Goal: Transaction & Acquisition: Book appointment/travel/reservation

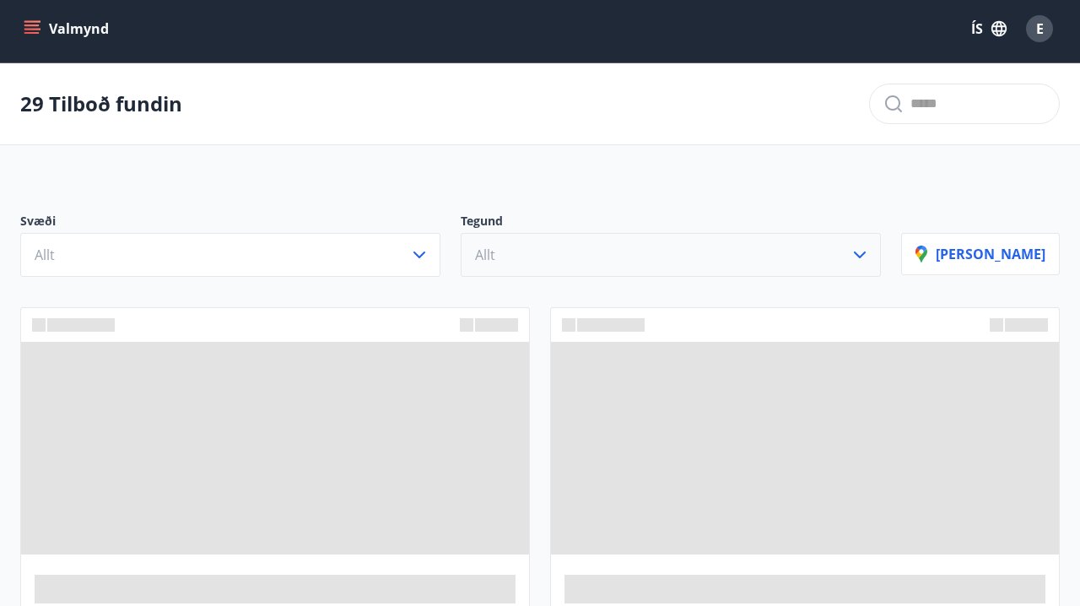
scroll to position [3, 0]
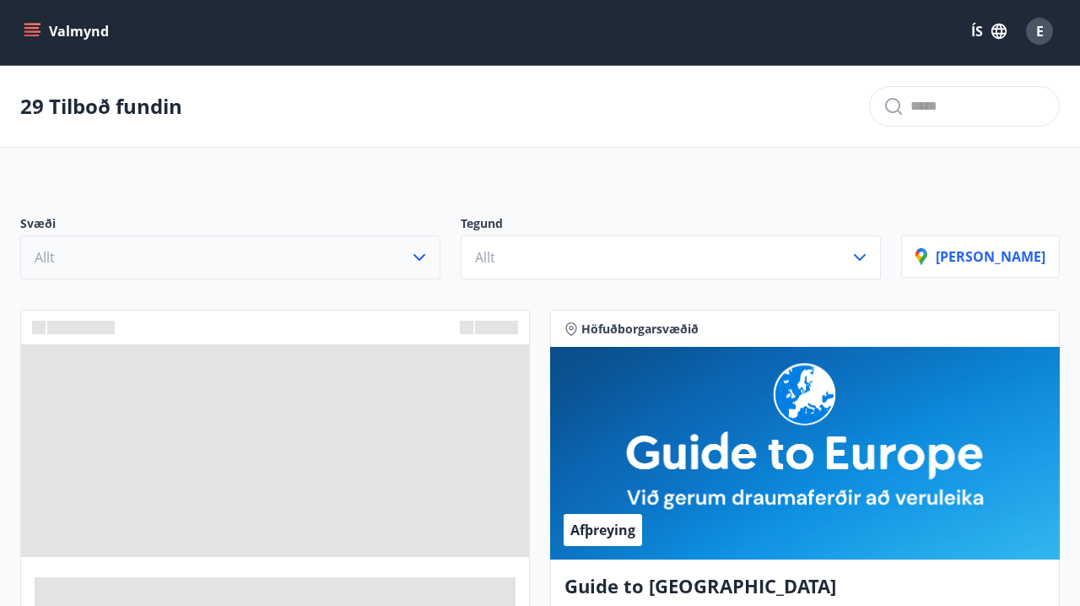
click at [398, 246] on button "Allt" at bounding box center [230, 258] width 420 height 44
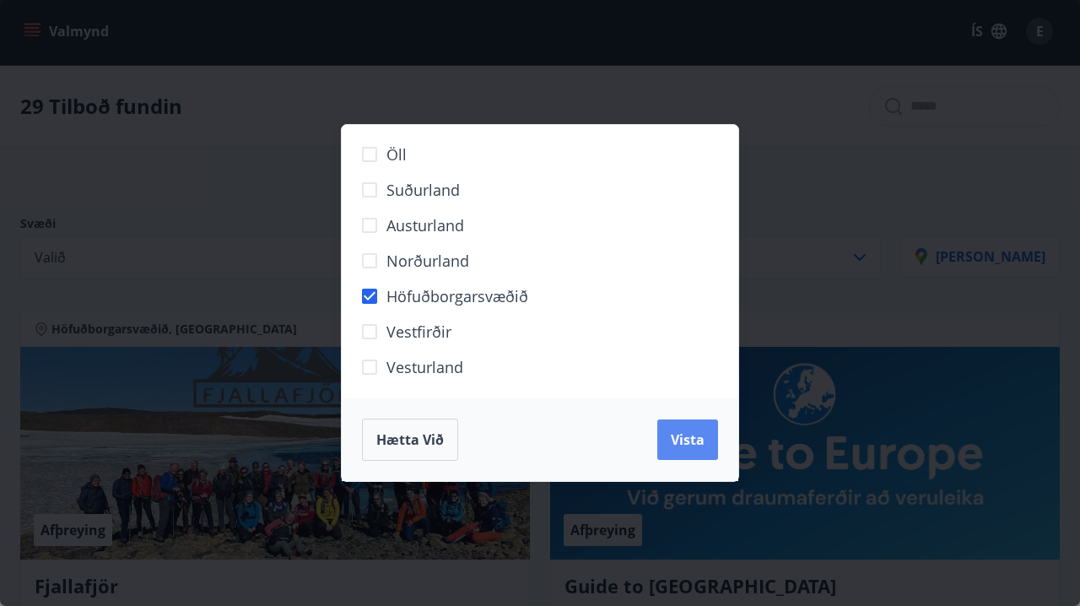
click at [700, 451] on button "Vista" at bounding box center [688, 440] width 61 height 41
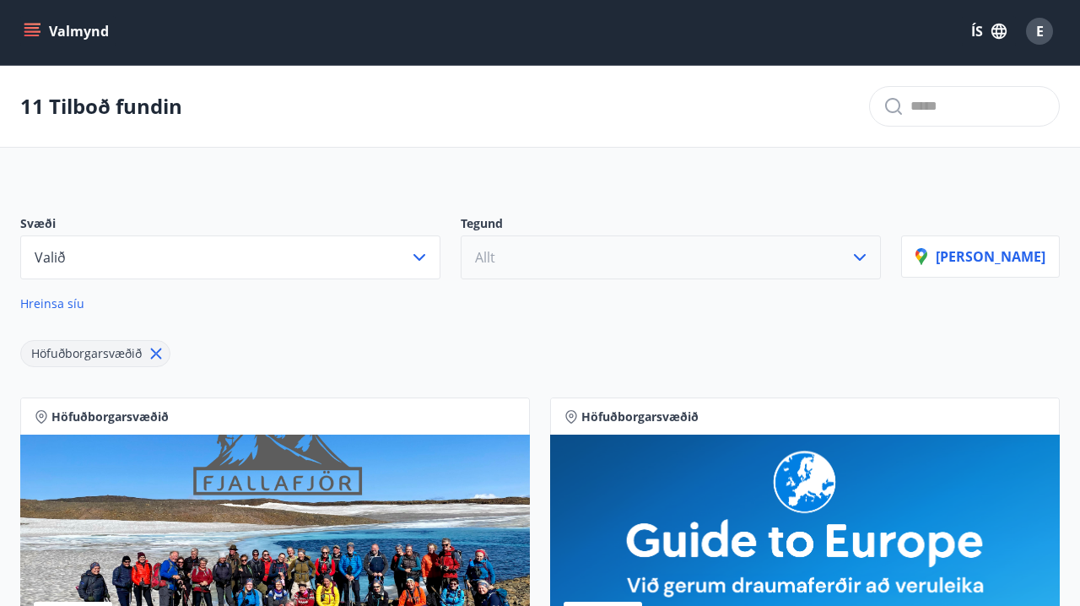
scroll to position [12, 0]
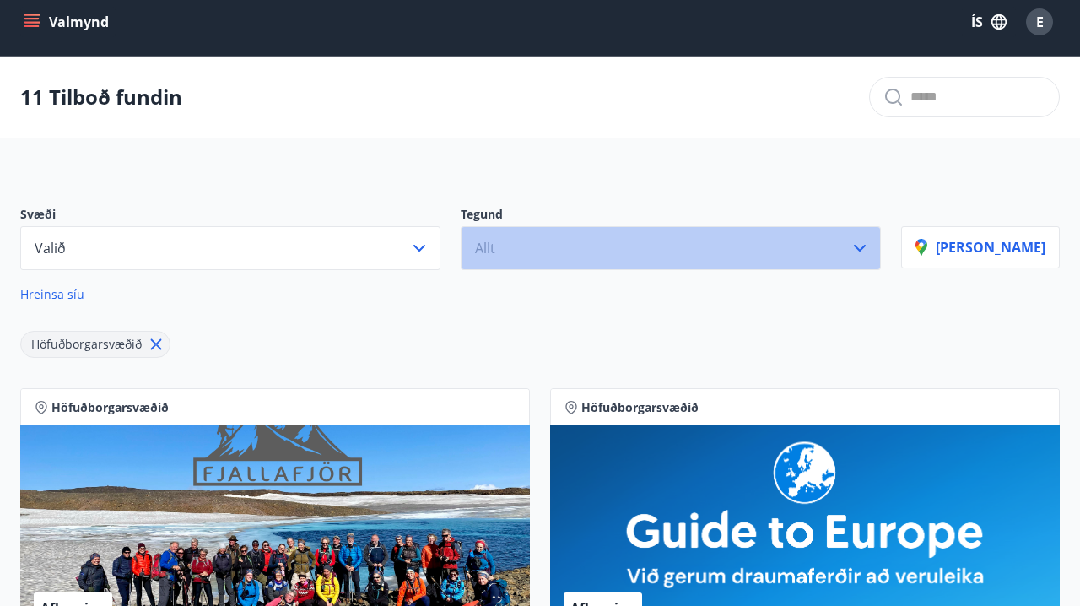
click at [741, 247] on button "Allt" at bounding box center [671, 248] width 420 height 44
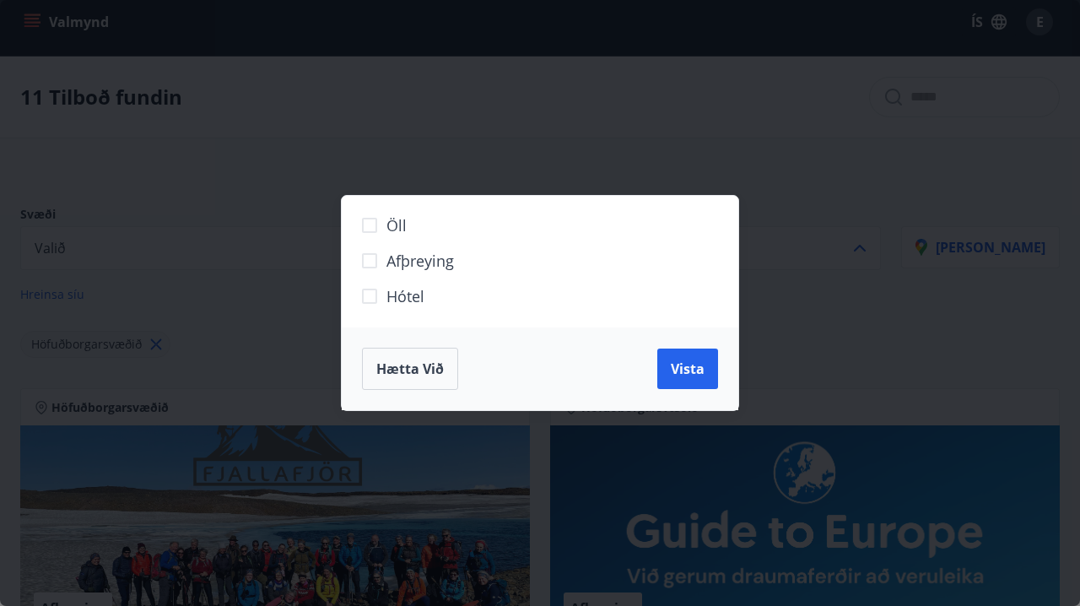
click at [407, 290] on span "Hótel" at bounding box center [406, 296] width 38 height 22
click at [675, 369] on span "Vista" at bounding box center [688, 369] width 34 height 19
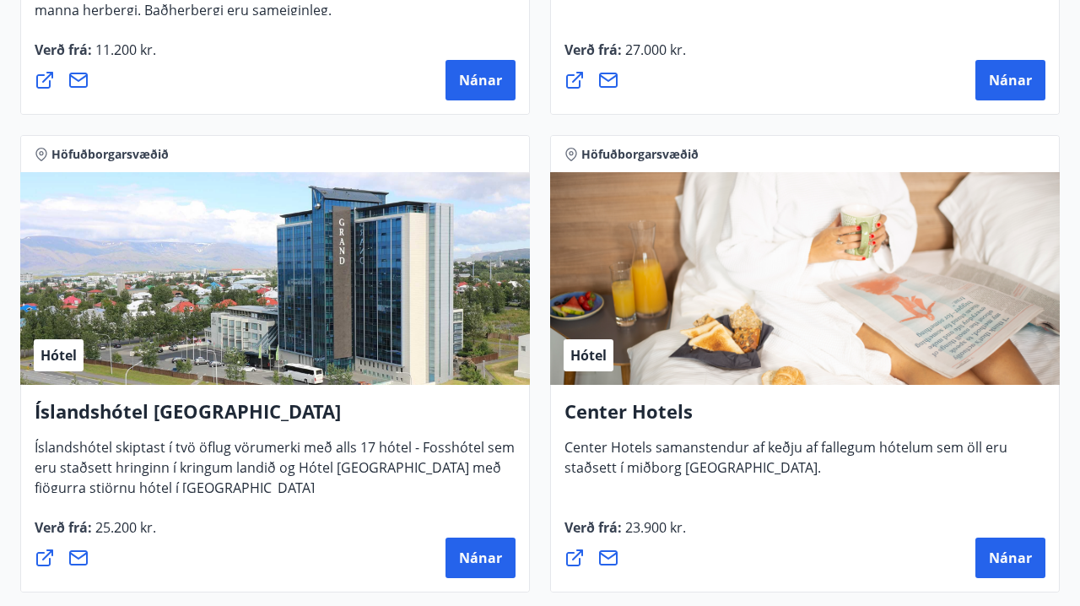
scroll to position [1783, 0]
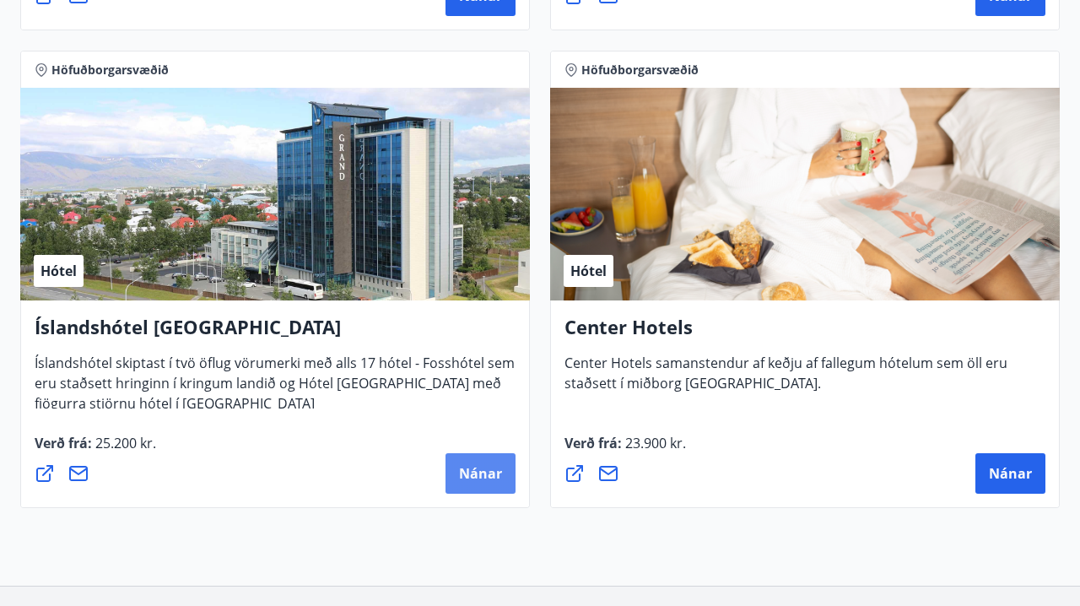
click at [480, 477] on span "Nánar" at bounding box center [480, 473] width 43 height 19
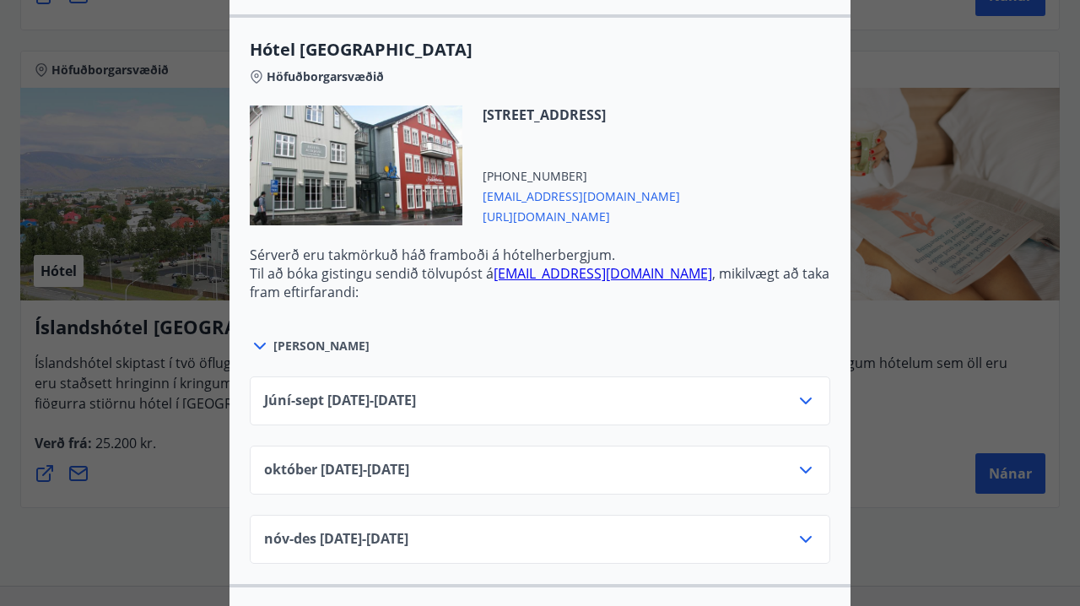
scroll to position [1196, 0]
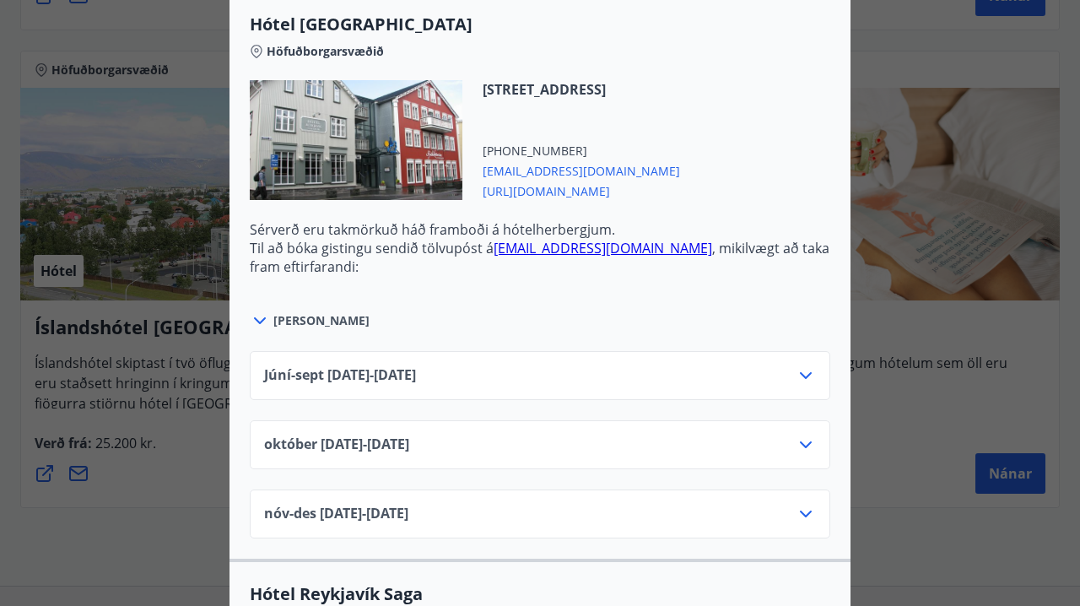
click at [561, 385] on div "Júní-[DATE]06.25 - [DATE]" at bounding box center [540, 382] width 552 height 34
click at [804, 375] on icon at bounding box center [806, 375] width 20 height 20
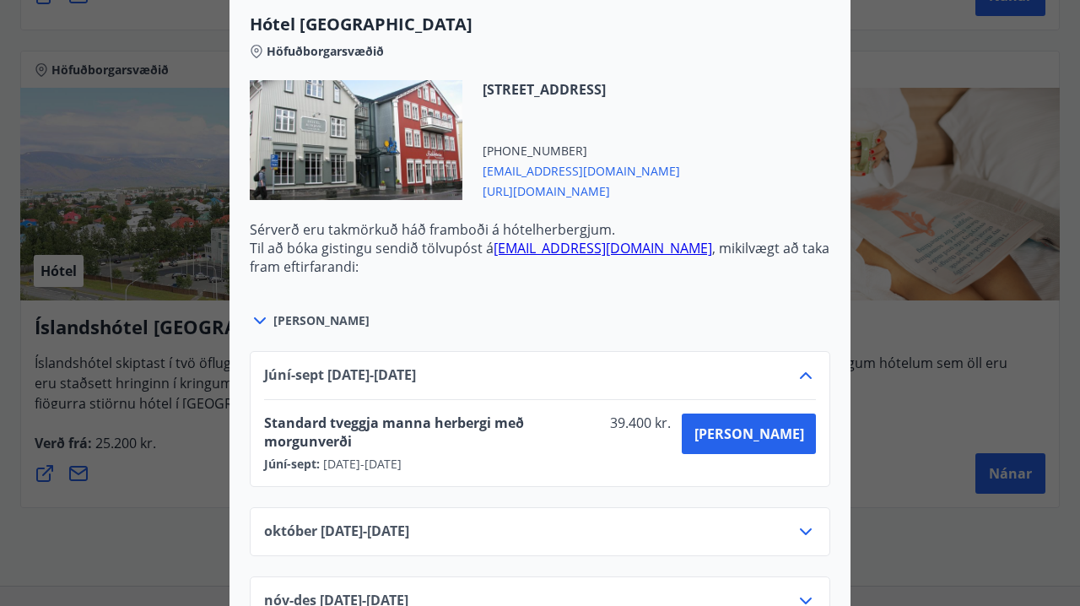
click at [806, 377] on icon at bounding box center [806, 375] width 20 height 20
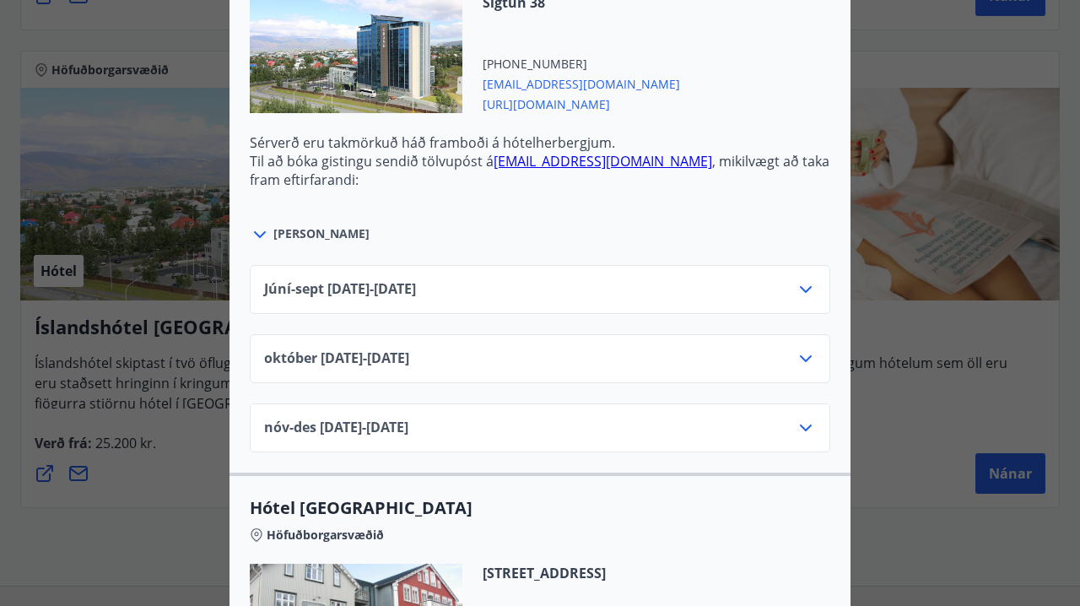
scroll to position [717, 0]
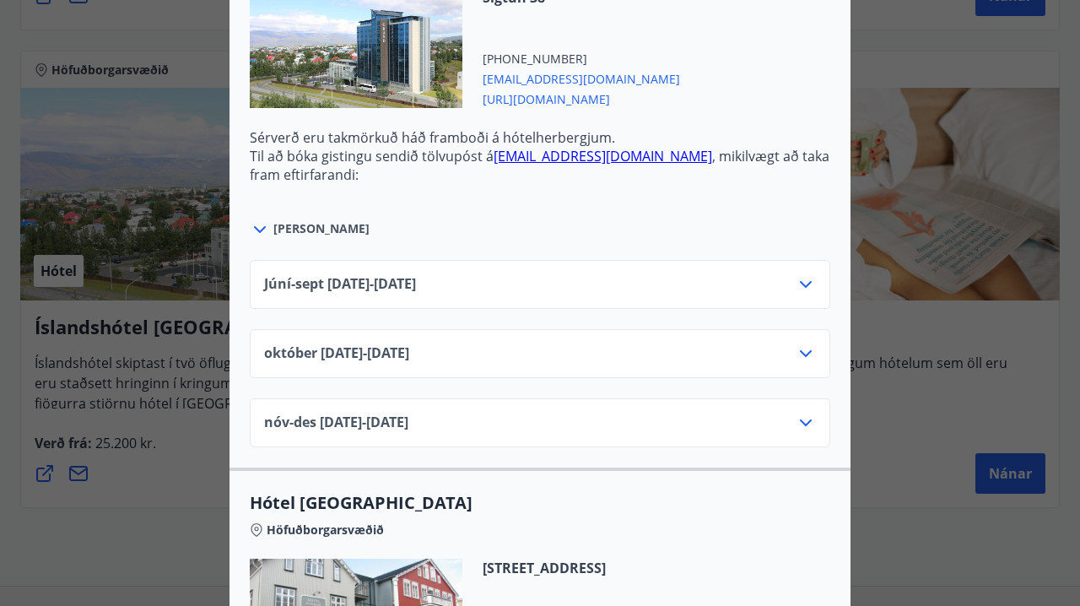
click at [714, 304] on div "Júní-[DATE]06.25 - [DATE]" at bounding box center [540, 291] width 552 height 34
click at [741, 288] on div "Júní-[DATE]06.25 - [DATE]" at bounding box center [540, 291] width 552 height 34
click at [804, 281] on icon at bounding box center [806, 284] width 20 height 20
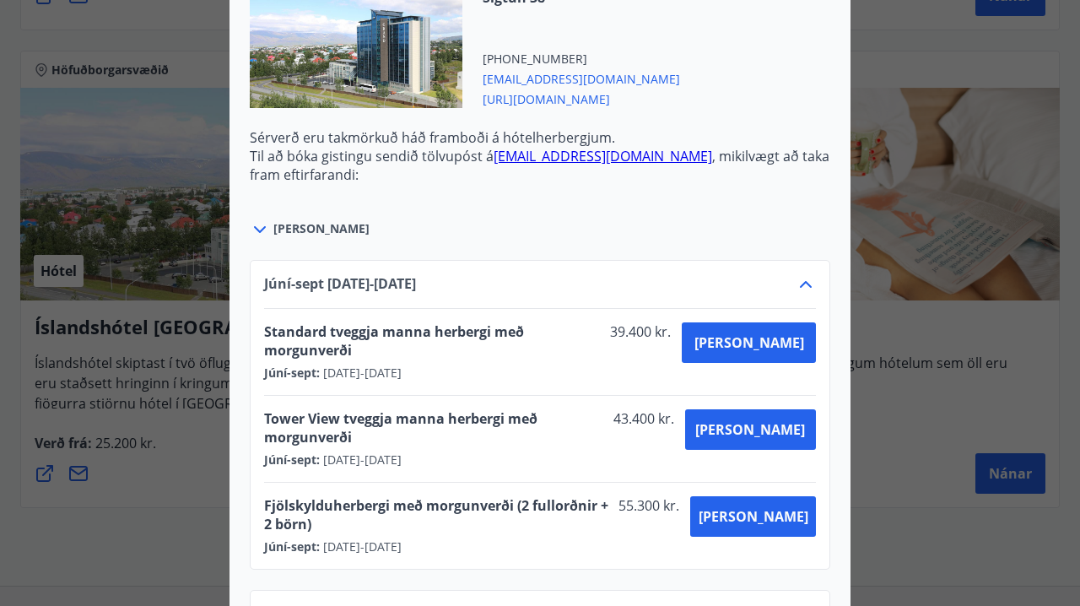
click at [804, 281] on icon at bounding box center [806, 284] width 20 height 20
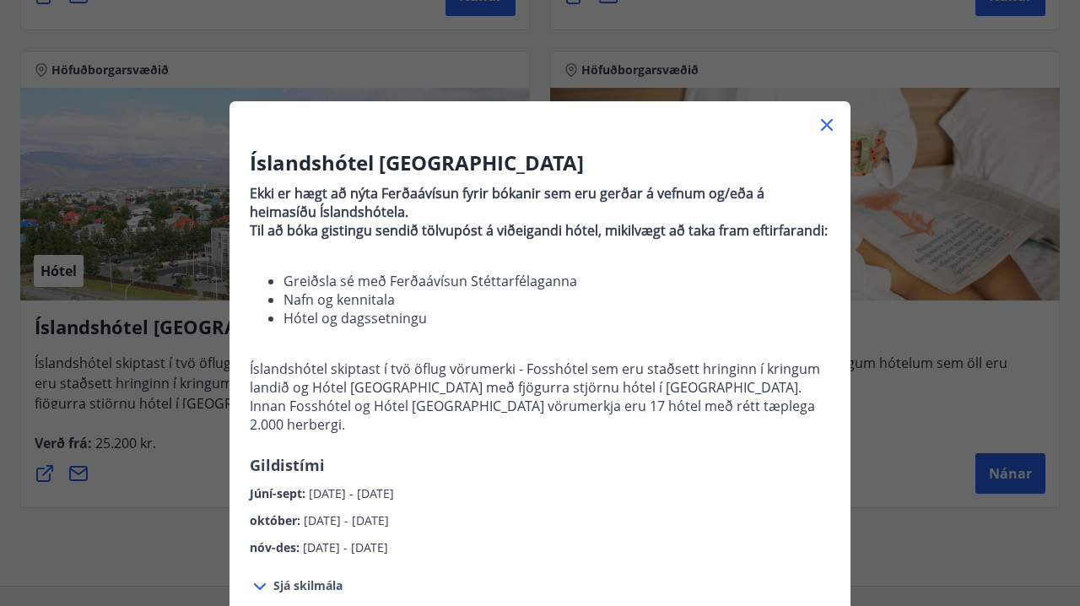
scroll to position [0, 0]
click at [827, 122] on icon at bounding box center [827, 125] width 20 height 20
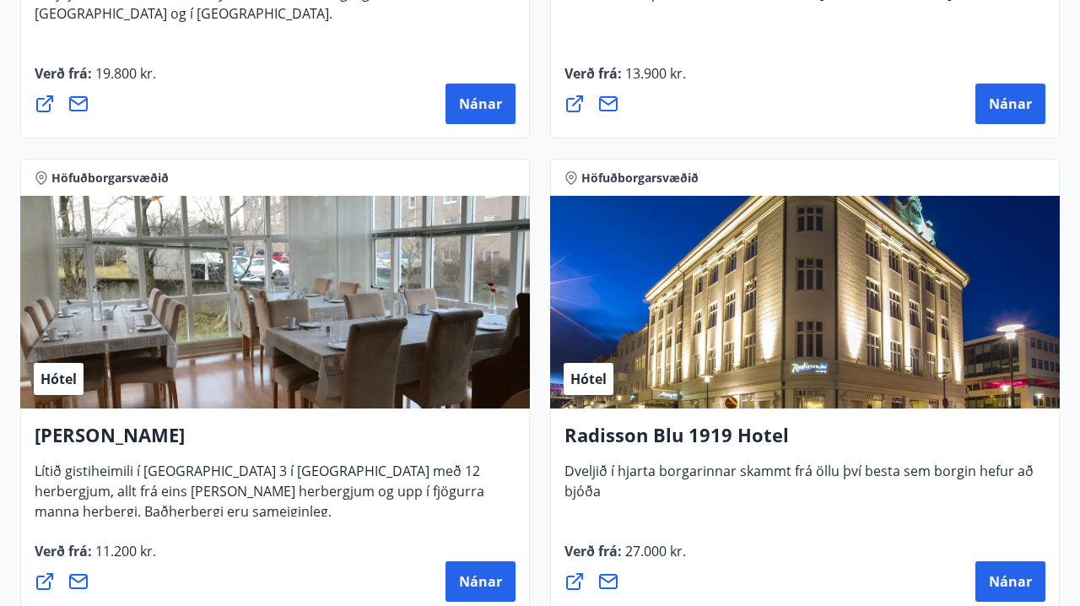
scroll to position [1424, 0]
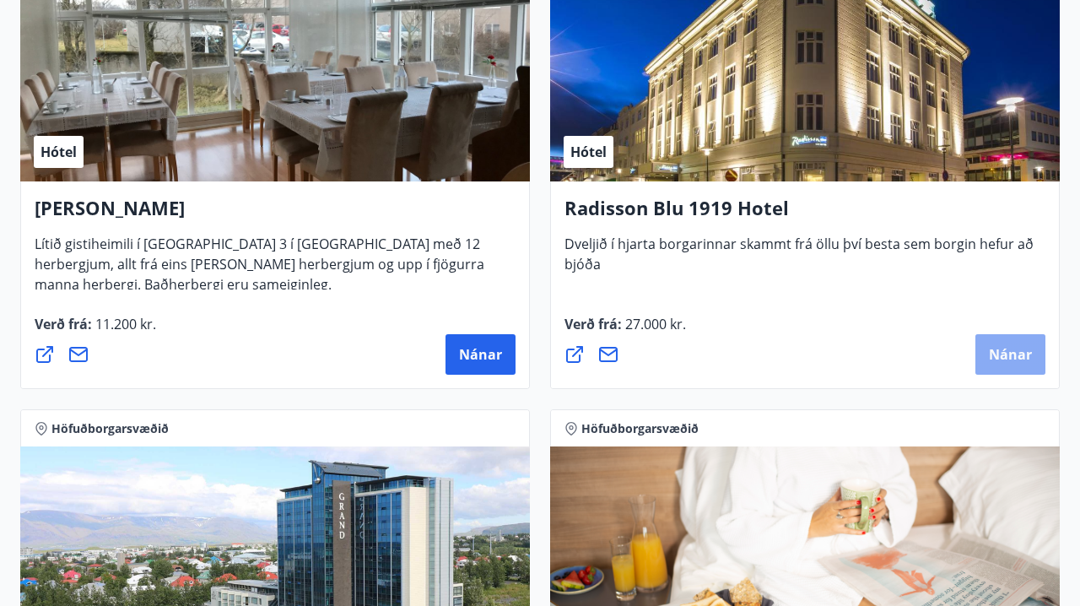
click at [977, 354] on button "Nánar" at bounding box center [1011, 354] width 70 height 41
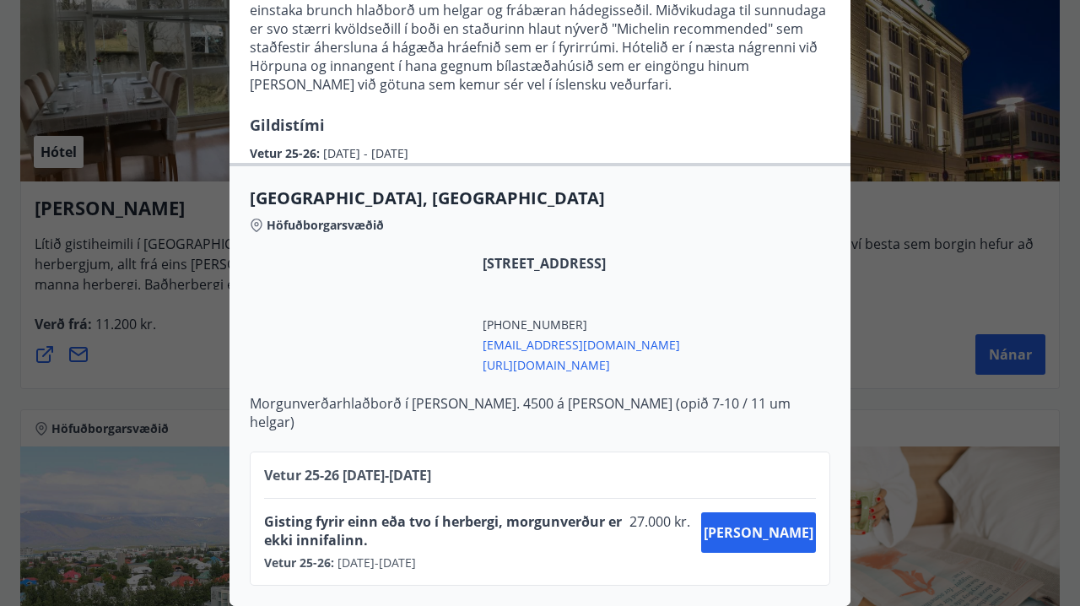
scroll to position [313, 0]
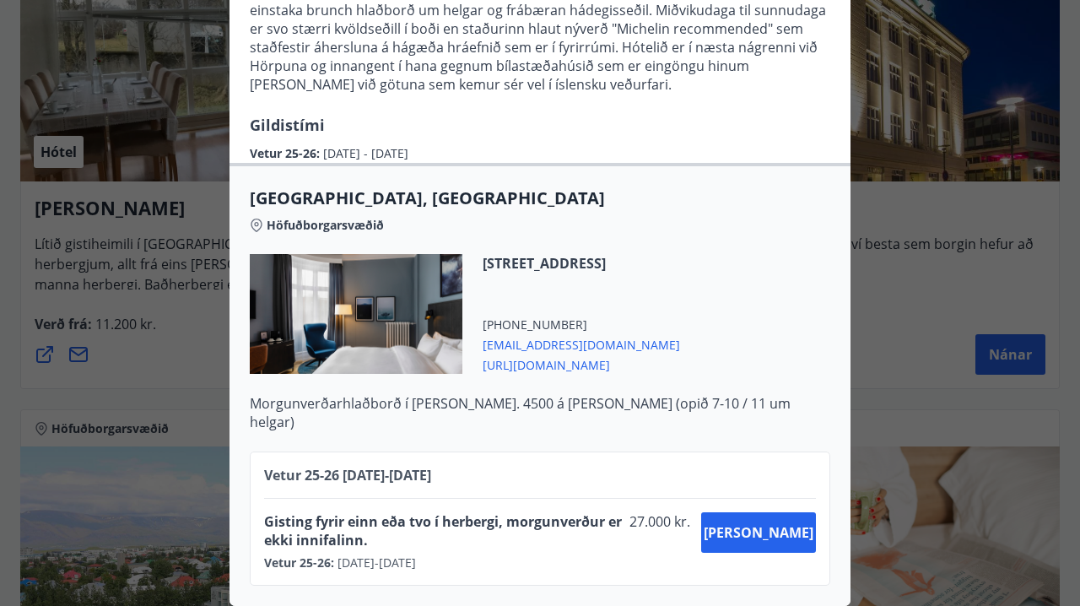
drag, startPoint x: 335, startPoint y: 567, endPoint x: 378, endPoint y: 566, distance: 43.1
click at [378, 566] on span "[DATE] - [DATE]" at bounding box center [375, 563] width 82 height 17
drag, startPoint x: 382, startPoint y: 565, endPoint x: 422, endPoint y: 566, distance: 40.5
click at [416, 566] on span "[DATE] - [DATE]" at bounding box center [375, 563] width 82 height 17
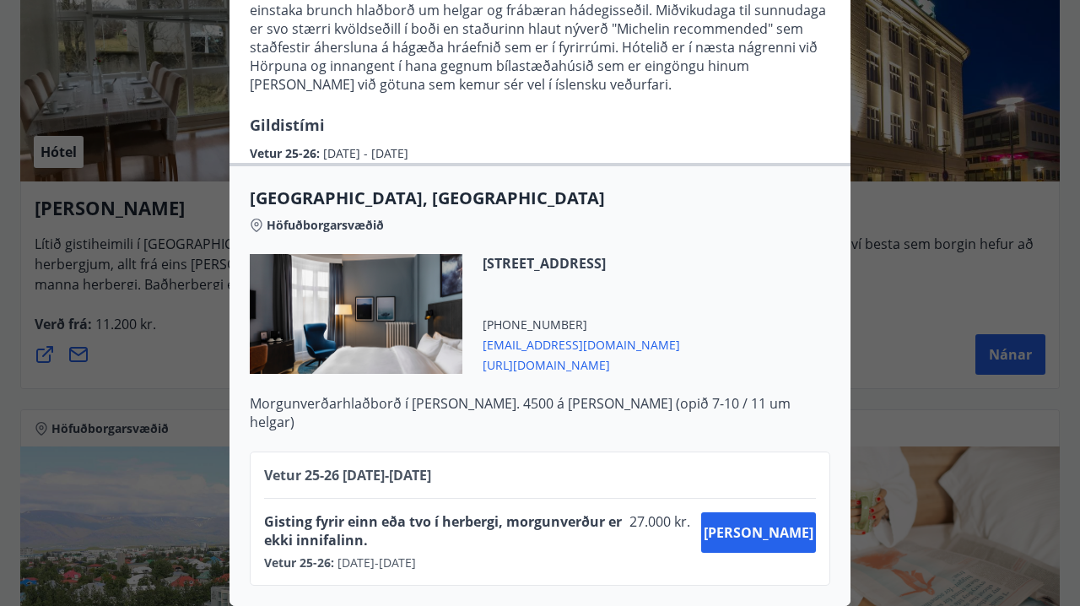
click at [416, 566] on span "[DATE] - [DATE]" at bounding box center [375, 563] width 82 height 17
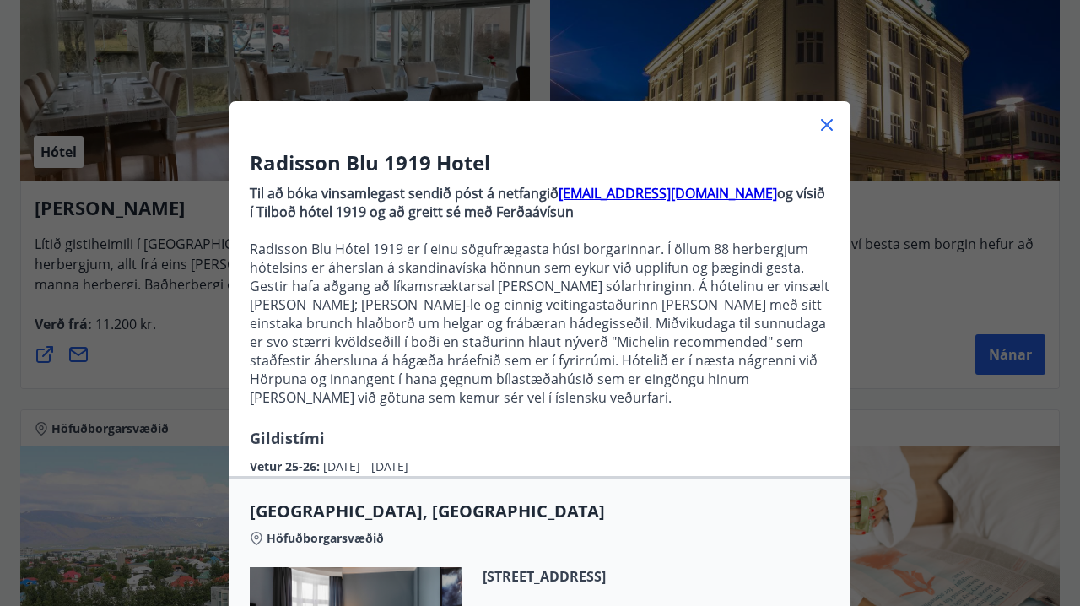
scroll to position [0, 0]
click at [820, 124] on icon at bounding box center [827, 125] width 20 height 20
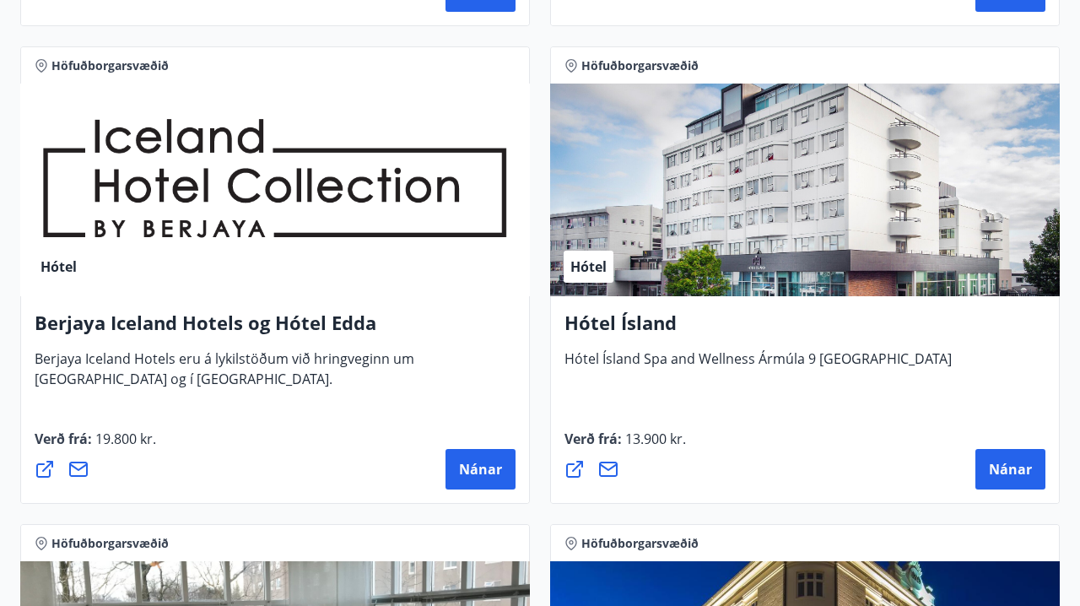
scroll to position [832, 0]
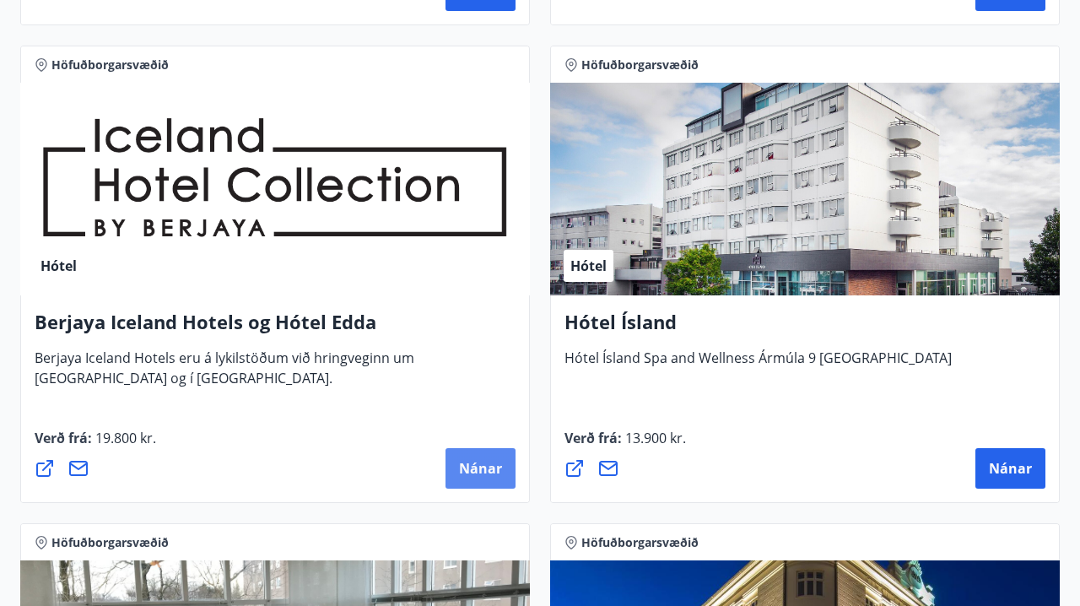
click at [478, 474] on span "Nánar" at bounding box center [480, 468] width 43 height 19
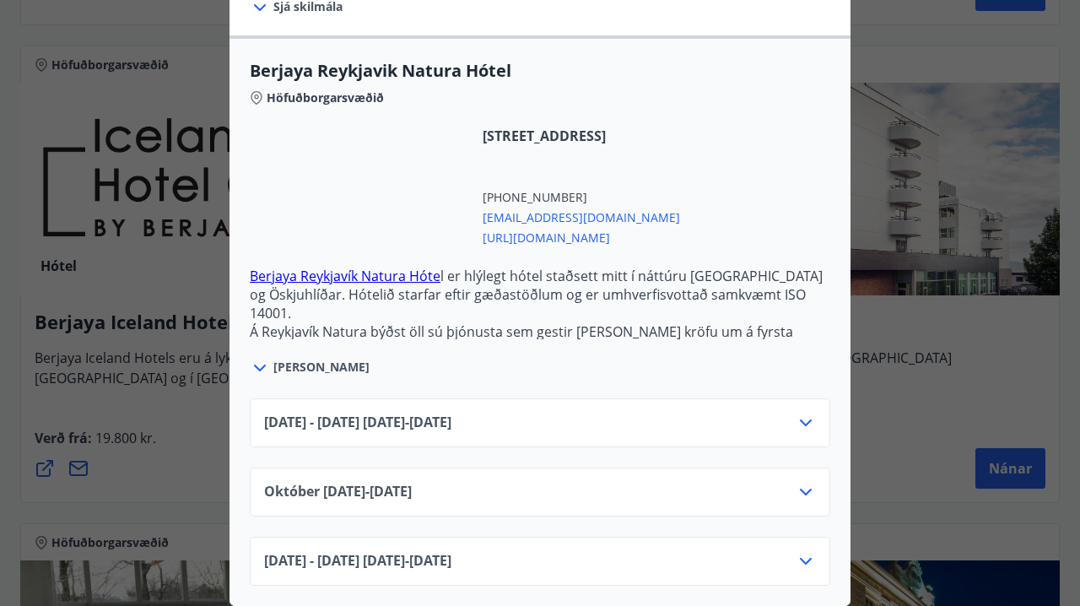
scroll to position [422, 0]
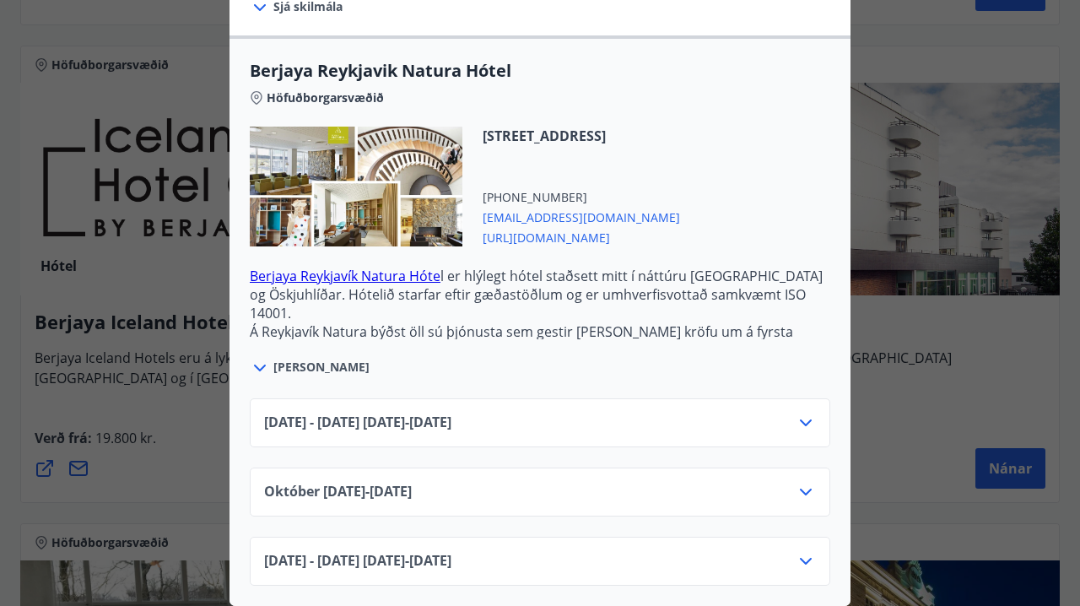
click at [578, 425] on div "[DATE] - [DATE] [DATE] - [DATE]" at bounding box center [540, 430] width 552 height 34
click at [808, 420] on icon at bounding box center [806, 423] width 20 height 20
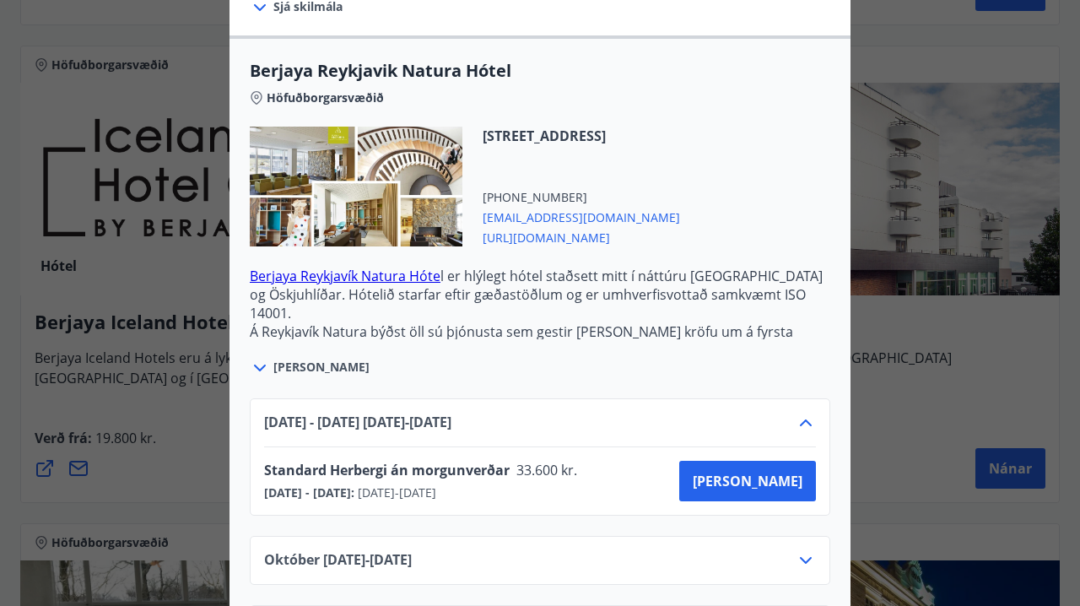
click at [808, 420] on icon at bounding box center [806, 423] width 20 height 20
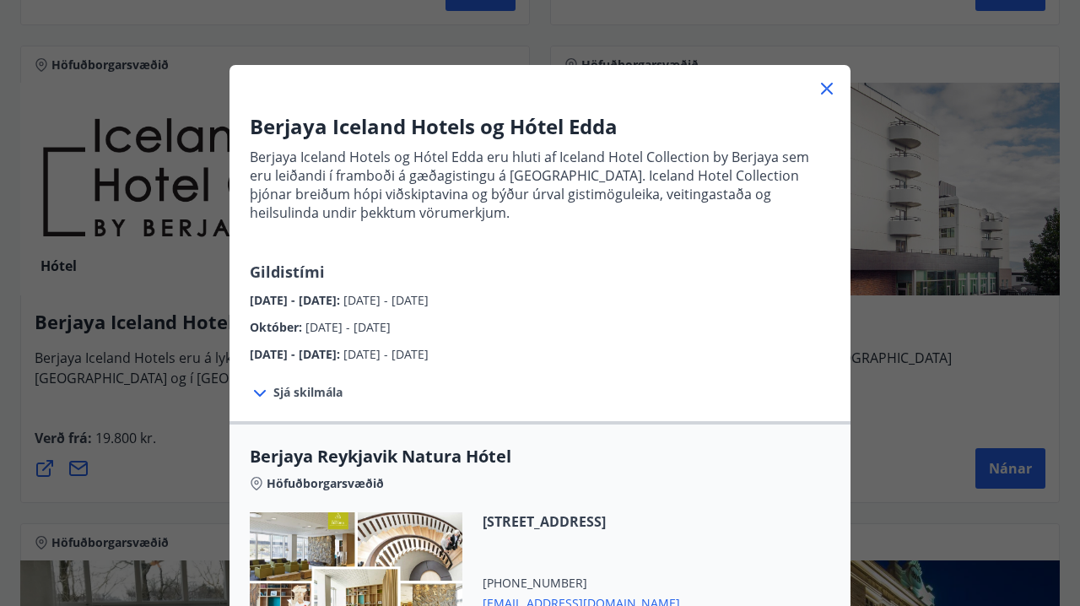
scroll to position [33, 0]
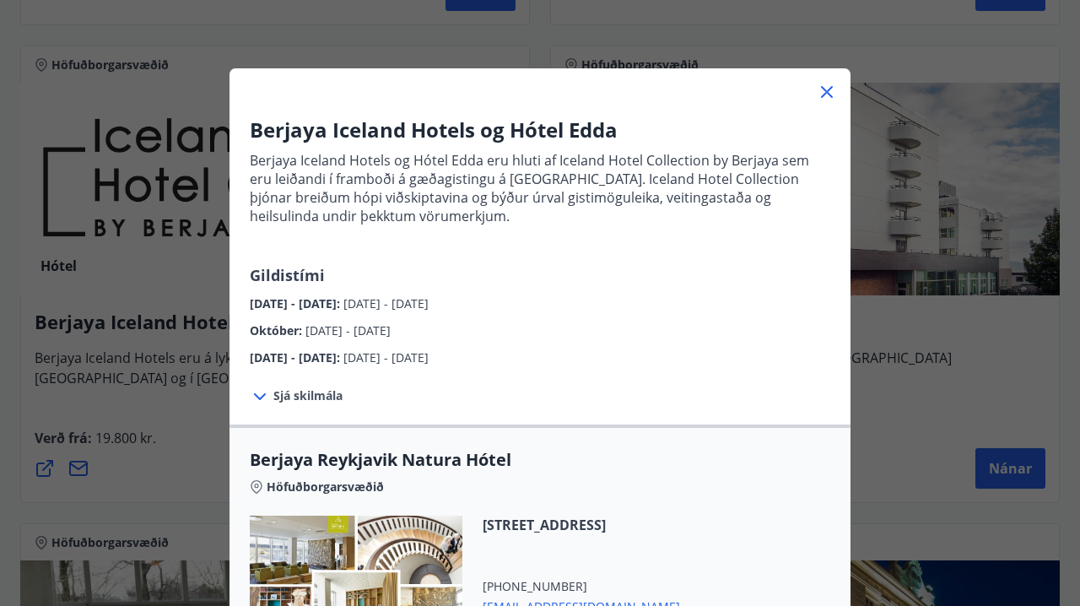
click at [827, 87] on icon at bounding box center [827, 92] width 20 height 20
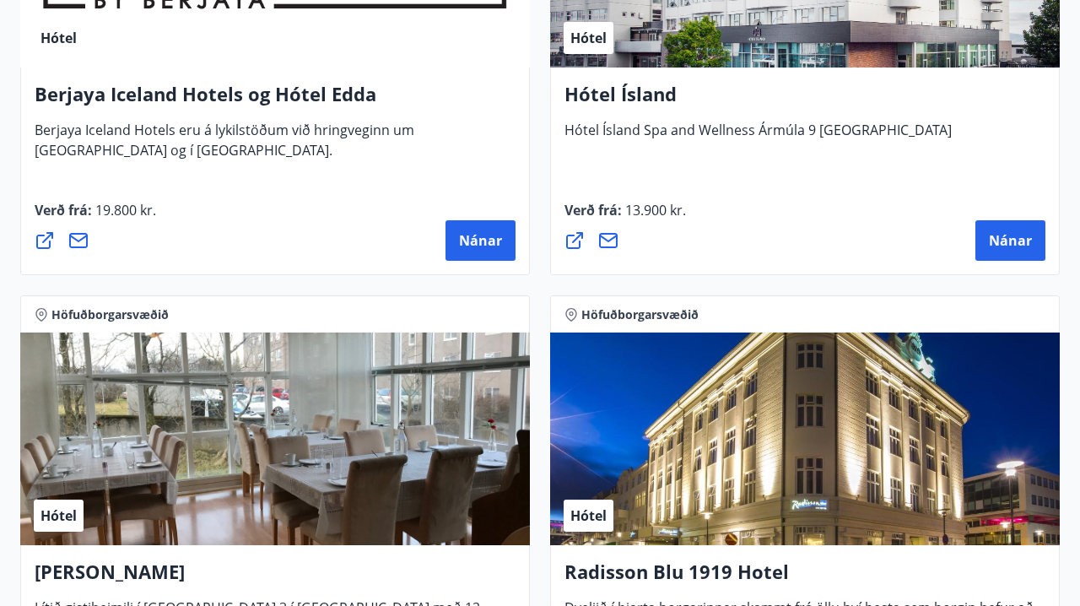
scroll to position [1085, 0]
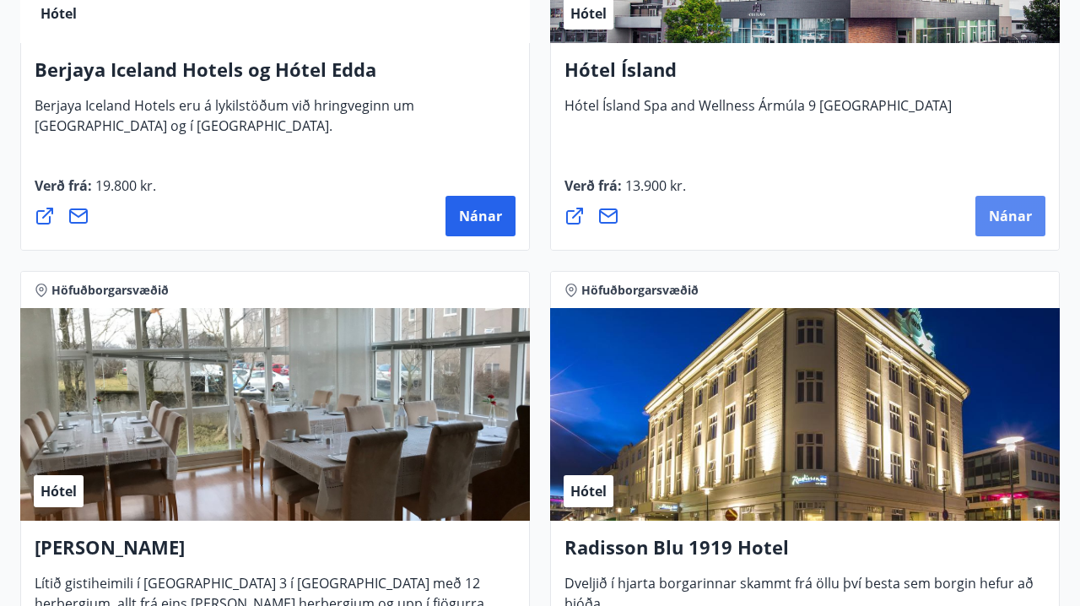
click at [1015, 224] on span "Nánar" at bounding box center [1010, 216] width 43 height 19
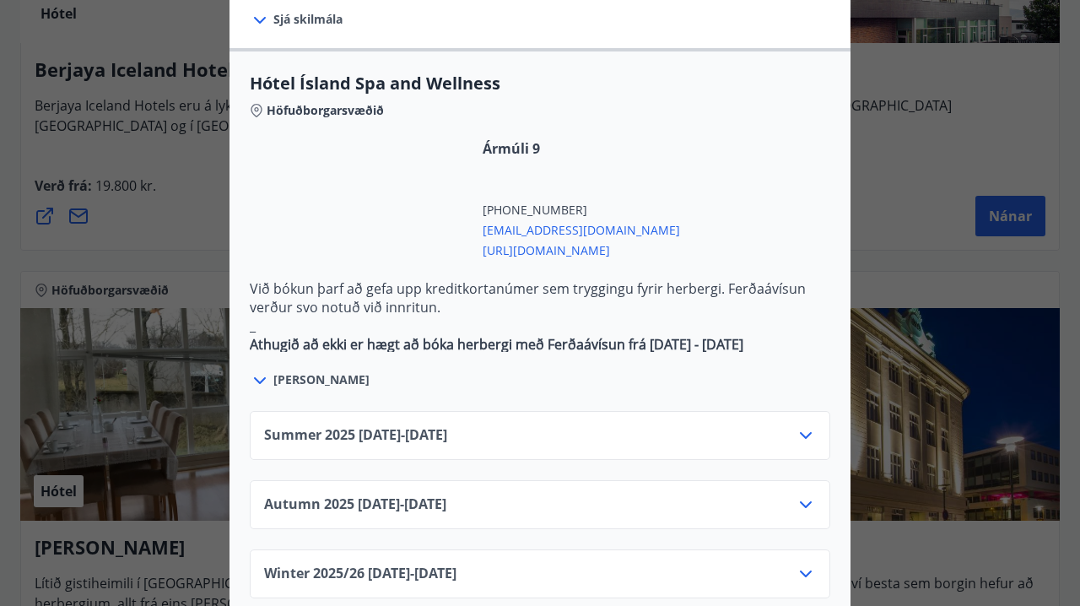
scroll to position [945, 0]
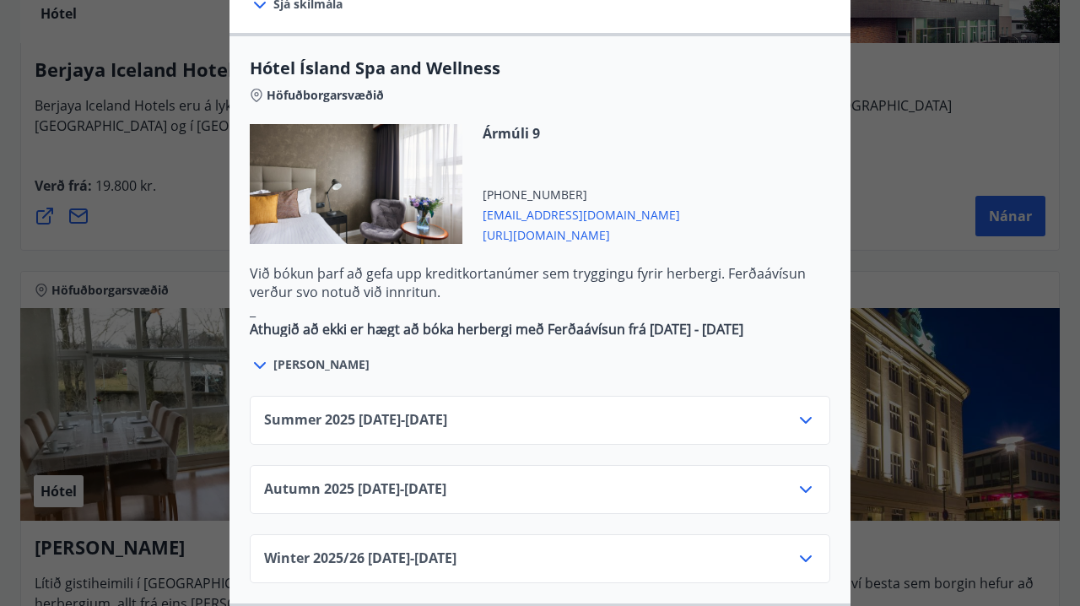
click at [503, 410] on div "Summer [PHONE_NUMBER][DATE] - [DATE]" at bounding box center [540, 427] width 552 height 34
click at [810, 410] on icon at bounding box center [806, 420] width 20 height 20
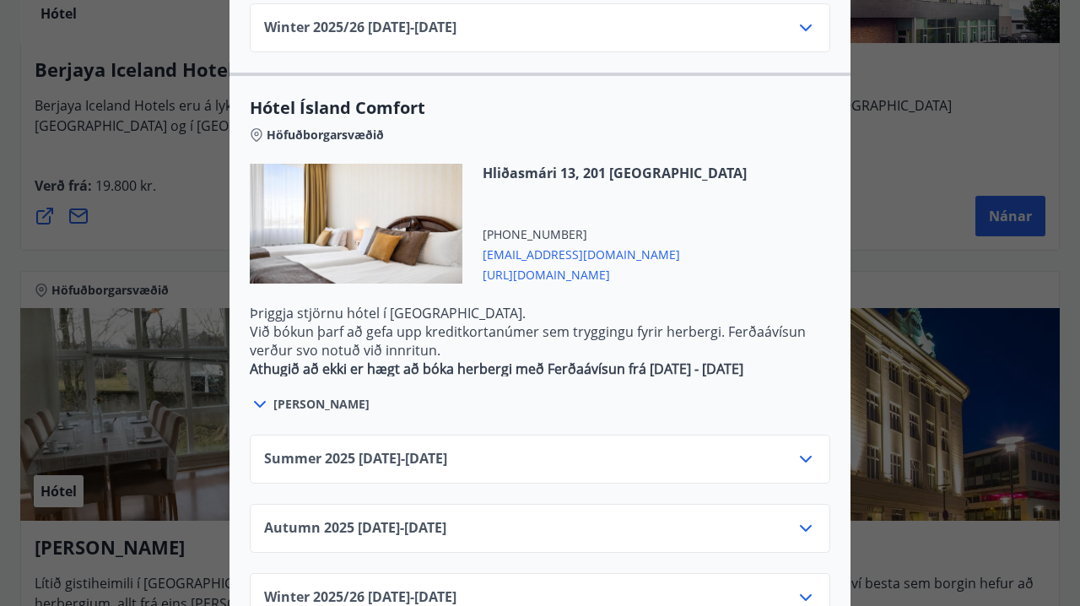
scroll to position [1816, 0]
click at [988, 97] on div "Hótel Ísland Sendu skilaboð til að panta herbergi [EMAIL_ADDRESS][DOMAIN_NAME] …" at bounding box center [540, 303] width 1080 height 606
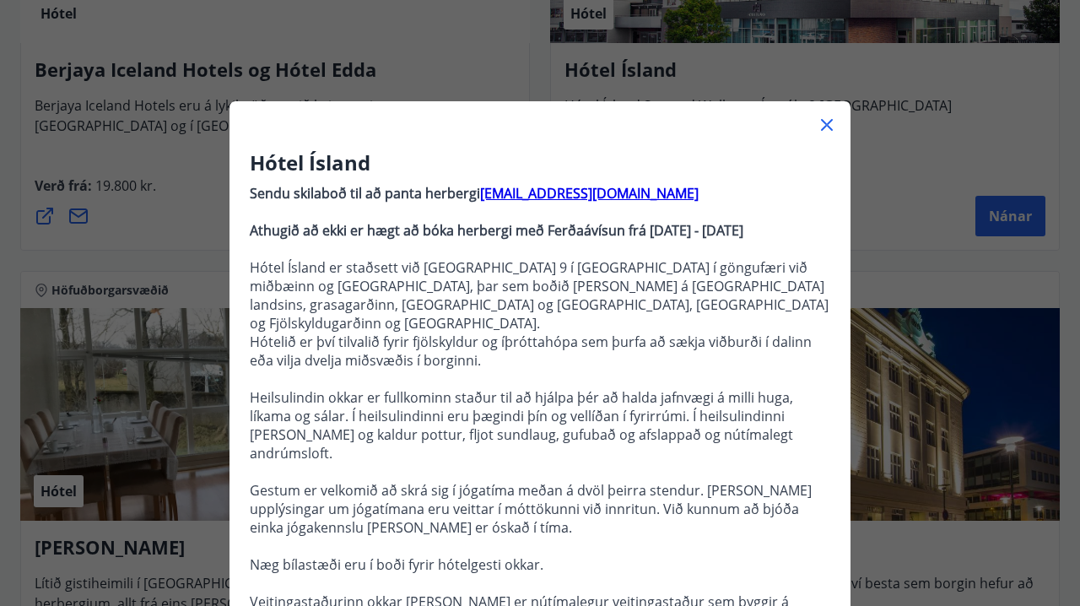
click at [836, 129] on icon at bounding box center [827, 125] width 20 height 20
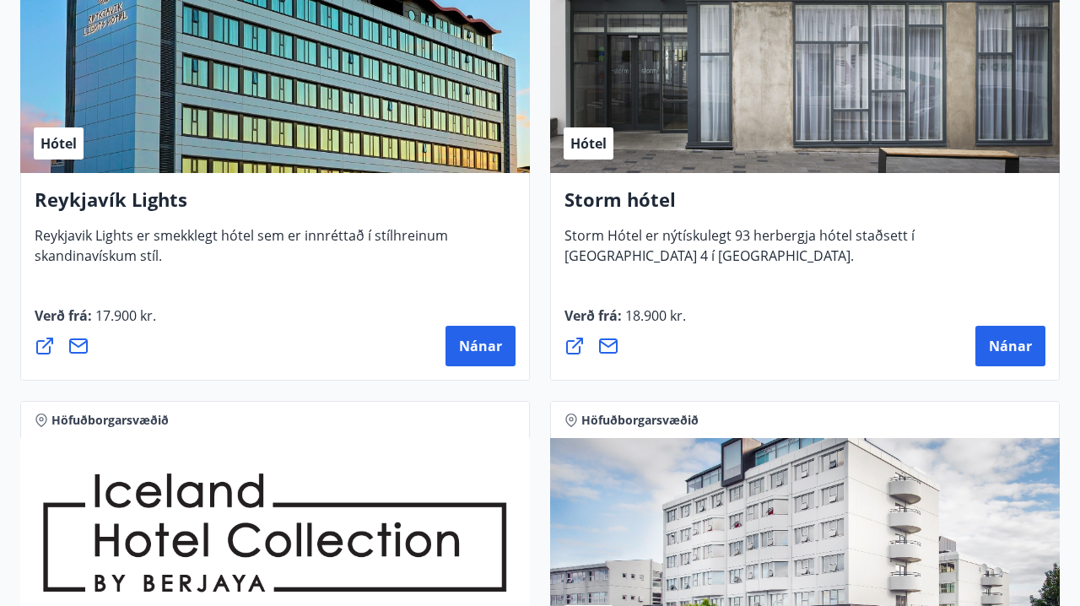
scroll to position [286, 0]
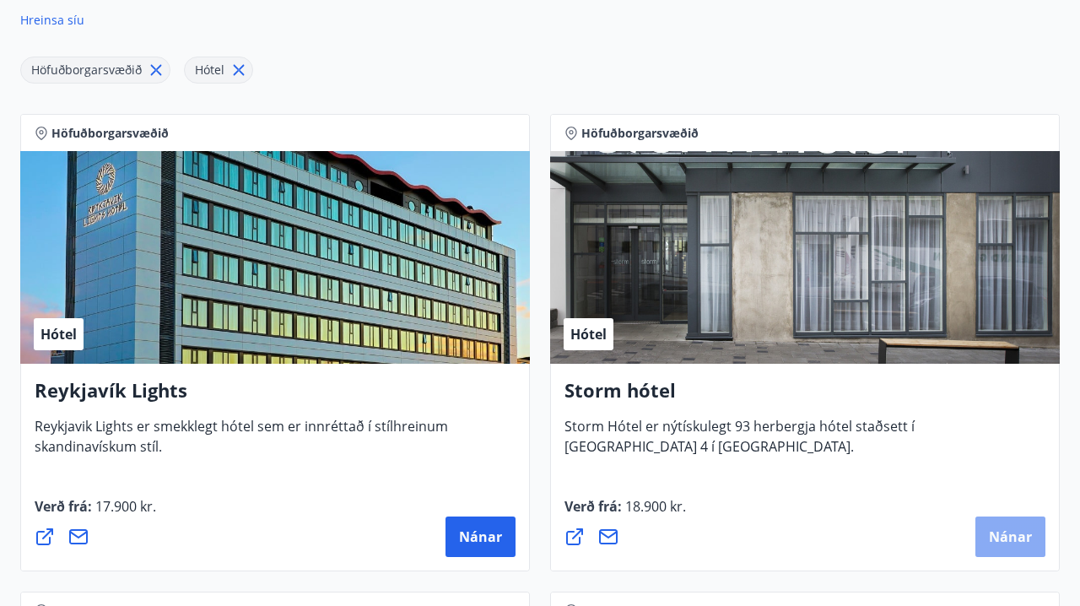
click at [1014, 529] on span "Nánar" at bounding box center [1010, 537] width 43 height 19
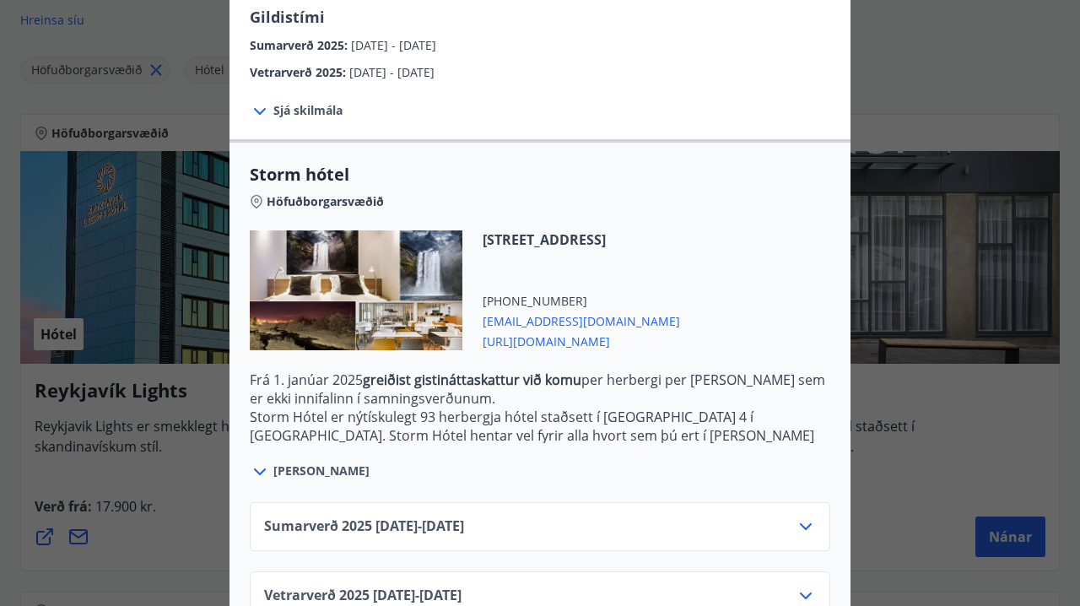
scroll to position [326, 0]
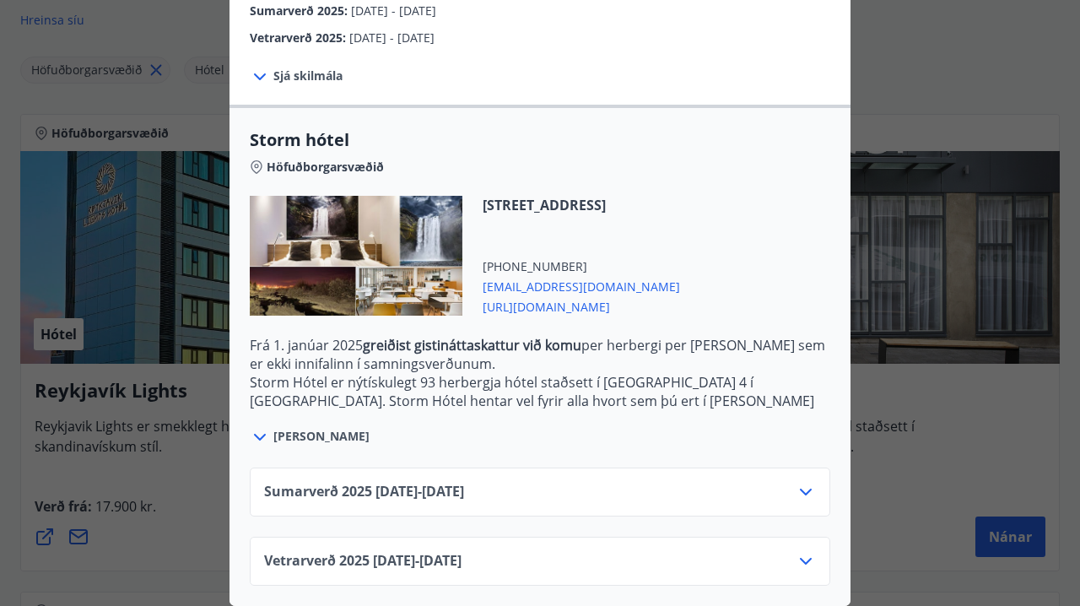
click at [580, 507] on div "Sumarverð [PHONE_NUMBER][DATE] - [DATE]" at bounding box center [540, 499] width 552 height 34
click at [599, 479] on div "Sumarverð [PHONE_NUMBER][DATE] - [DATE]" at bounding box center [540, 492] width 581 height 49
click at [810, 495] on icon at bounding box center [806, 492] width 20 height 20
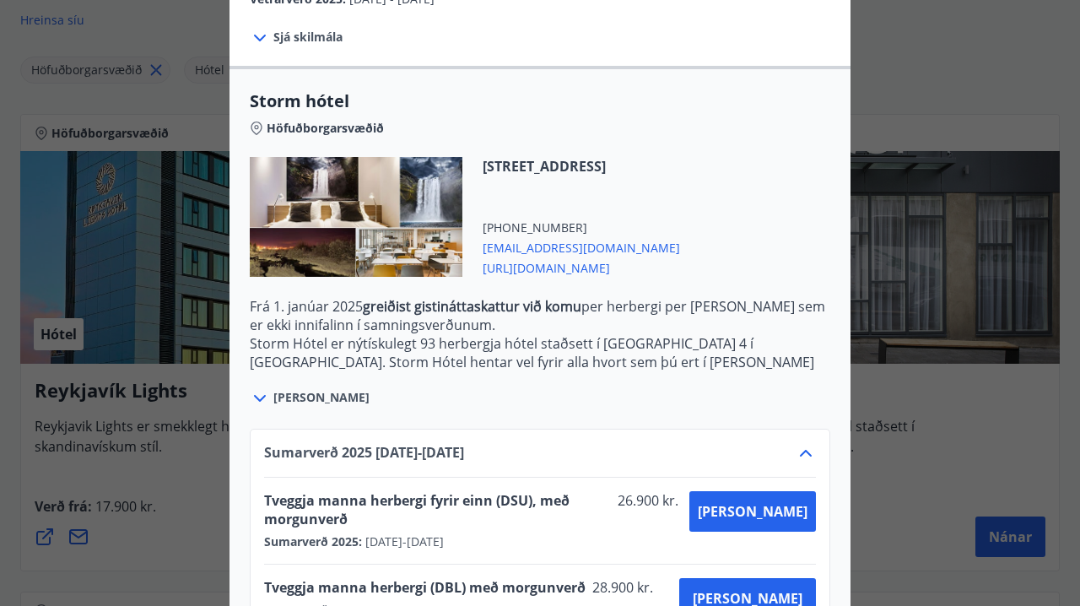
scroll to position [365, 0]
click at [368, 192] on div at bounding box center [356, 216] width 213 height 120
click at [370, 248] on div at bounding box center [356, 216] width 213 height 120
click at [442, 323] on p "Frá [DATE] greiðist gistináttaskattur við komu per herbergi per [PERSON_NAME] s…" at bounding box center [540, 314] width 581 height 37
drag, startPoint x: 402, startPoint y: 307, endPoint x: 455, endPoint y: 307, distance: 53.2
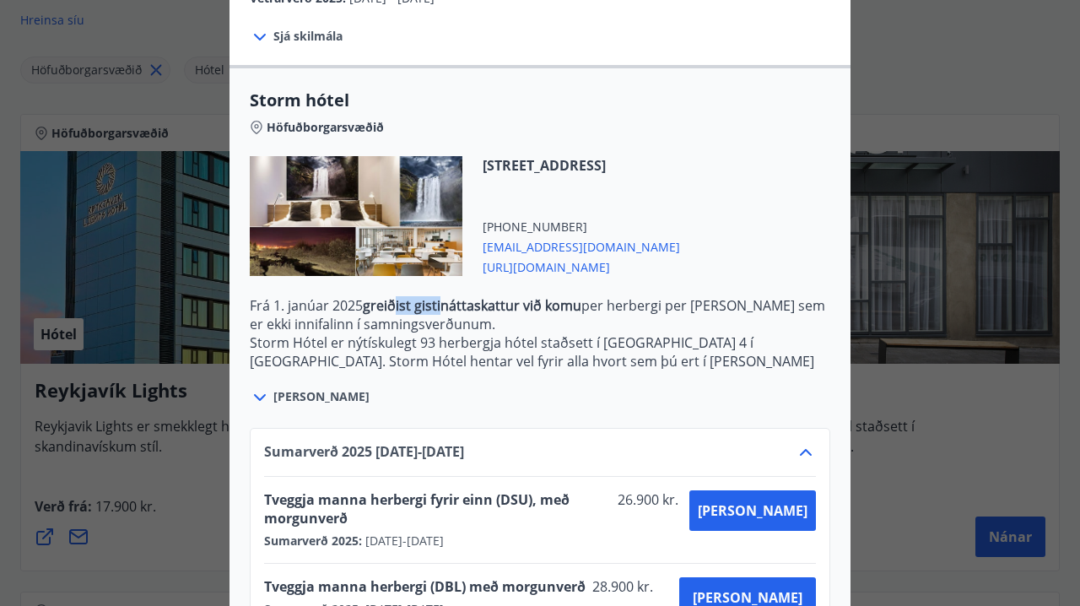
click at [455, 307] on strong "greiðist gistináttaskattur við komu" at bounding box center [472, 305] width 219 height 19
drag, startPoint x: 455, startPoint y: 307, endPoint x: 531, endPoint y: 307, distance: 76.0
click at [531, 307] on strong "greiðist gistináttaskattur við komu" at bounding box center [472, 305] width 219 height 19
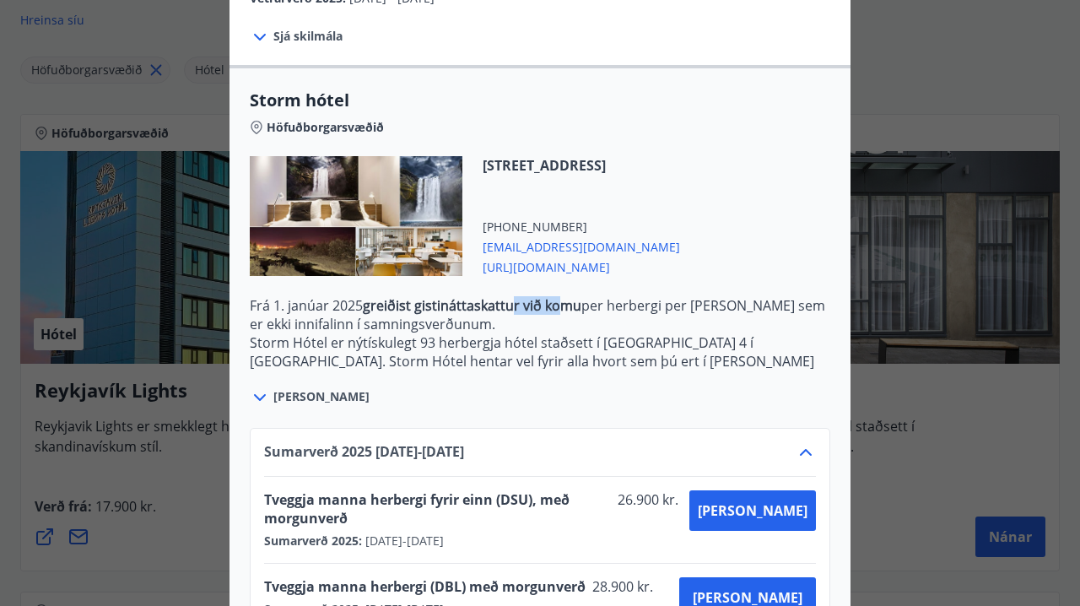
drag, startPoint x: 531, startPoint y: 307, endPoint x: 589, endPoint y: 311, distance: 58.3
click at [582, 311] on strong "greiðist gistináttaskattur við komu" at bounding box center [472, 305] width 219 height 19
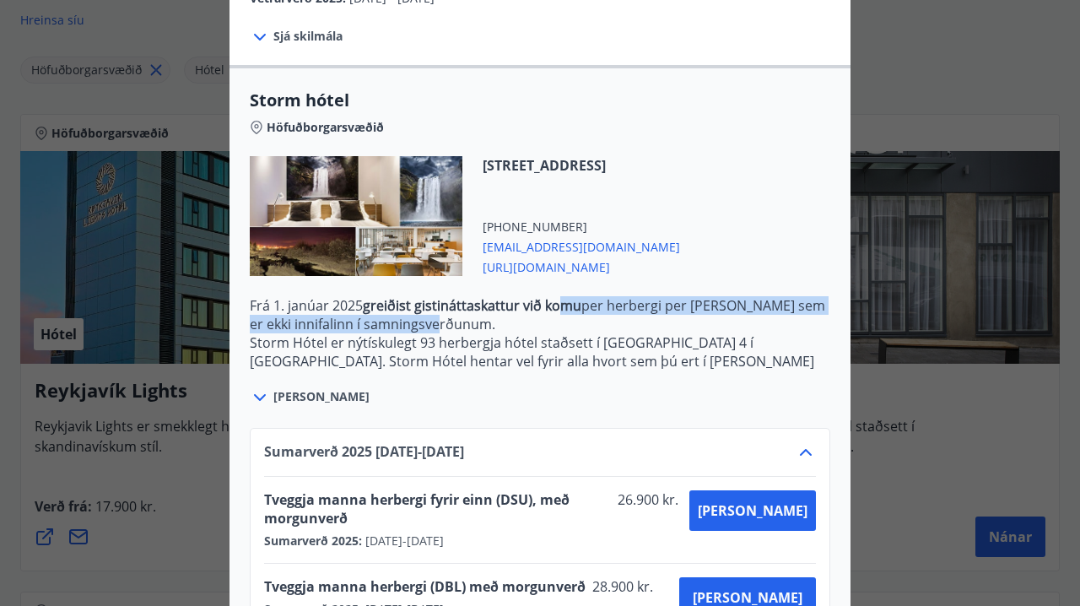
drag, startPoint x: 589, startPoint y: 311, endPoint x: 615, endPoint y: 319, distance: 26.7
click at [615, 319] on p "Frá [DATE] greiðist gistináttaskattur við komu per herbergi per [PERSON_NAME] s…" at bounding box center [540, 314] width 581 height 37
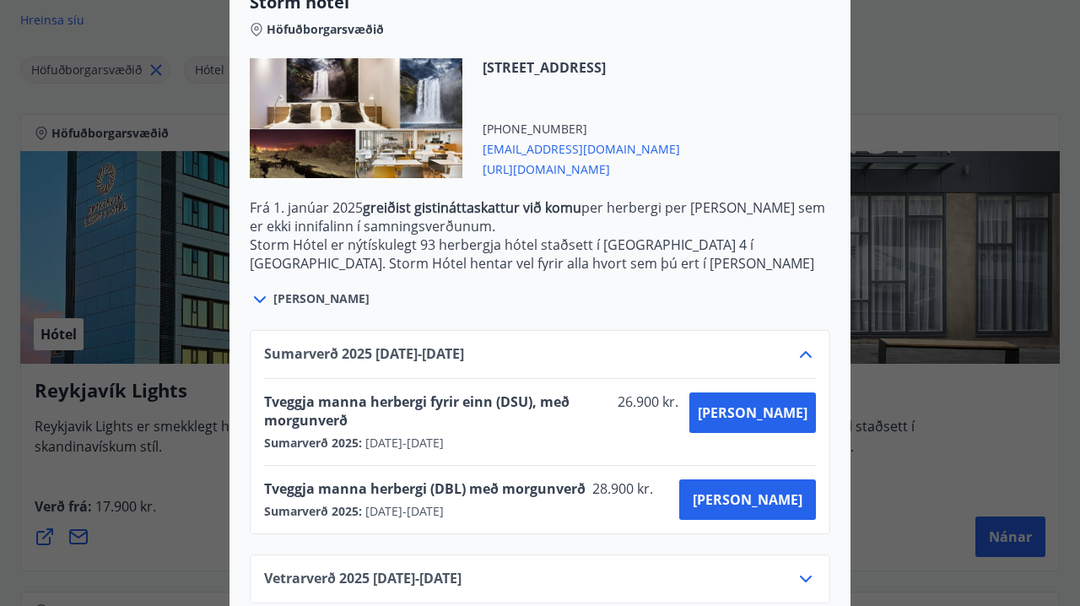
scroll to position [463, 0]
click at [684, 570] on div "Vetrarverð [PHONE_NUMBER][DATE] - [DATE]" at bounding box center [540, 587] width 552 height 34
click at [795, 570] on div "Vetrarverð [PHONE_NUMBER][DATE] - [DATE]" at bounding box center [540, 587] width 552 height 34
click at [799, 570] on icon at bounding box center [806, 580] width 20 height 20
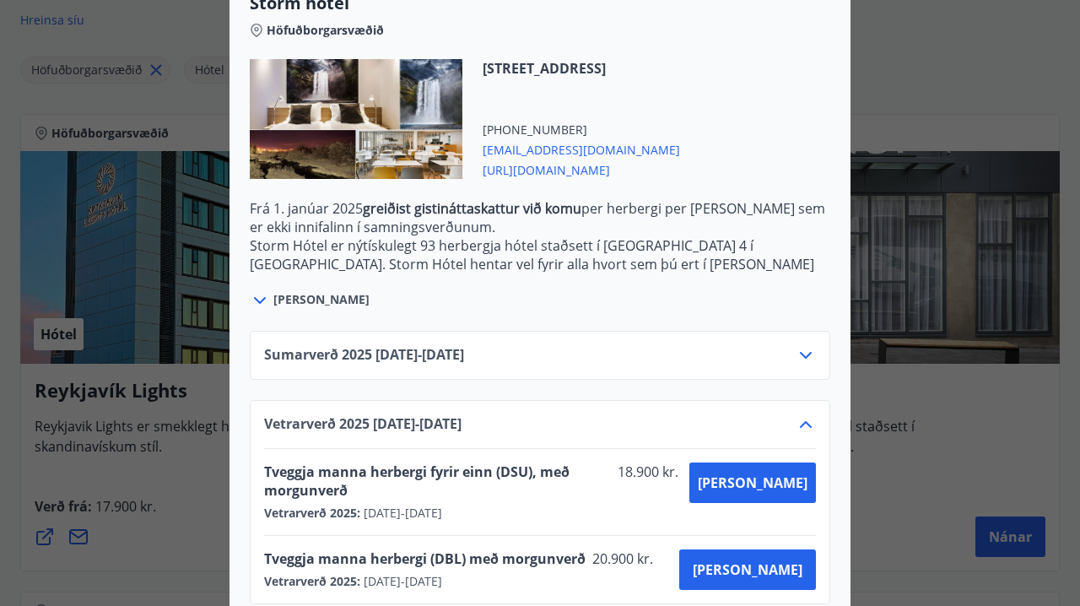
click at [697, 365] on div "Sumarverð [PHONE_NUMBER][DATE] - [DATE]" at bounding box center [540, 362] width 552 height 34
click at [792, 346] on div "Sumarverð [PHONE_NUMBER][DATE] - [DATE]" at bounding box center [540, 362] width 552 height 34
click at [796, 349] on icon at bounding box center [806, 355] width 20 height 20
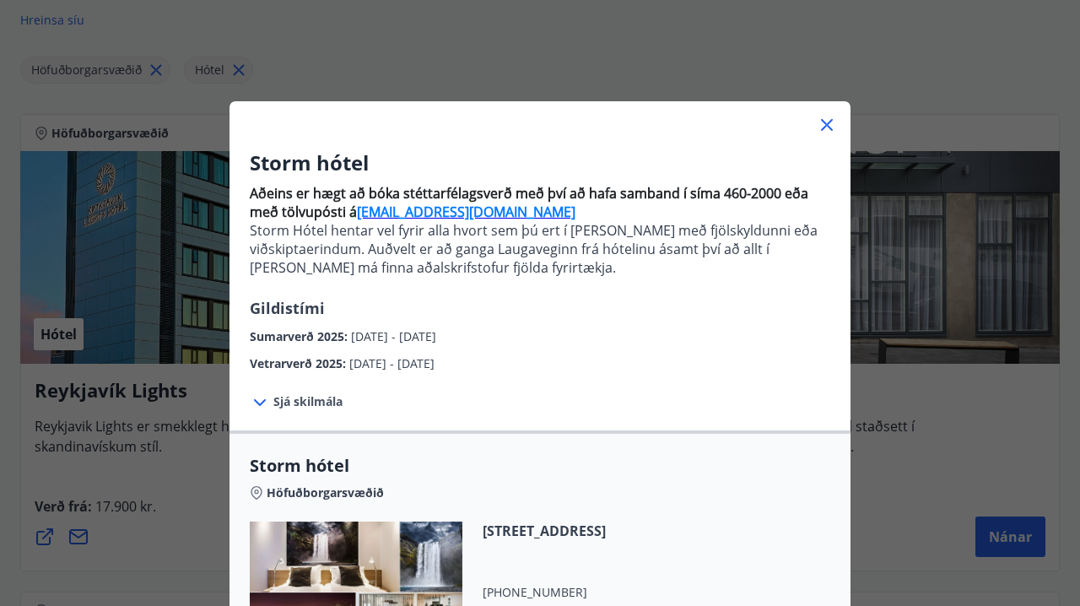
scroll to position [0, 0]
click at [828, 123] on icon at bounding box center [827, 125] width 12 height 12
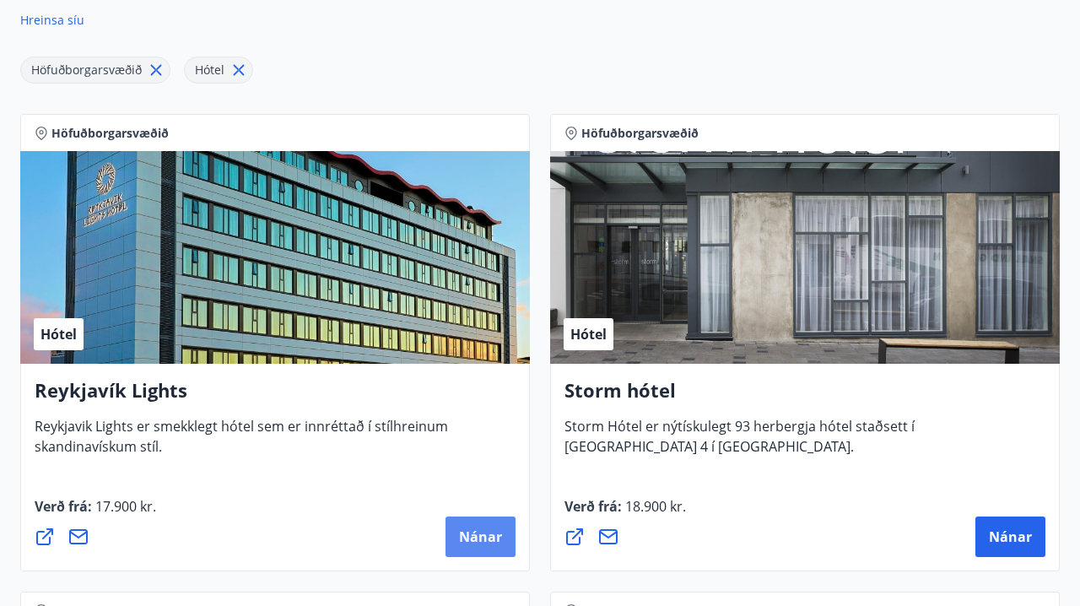
click at [495, 547] on button "Nánar" at bounding box center [481, 537] width 70 height 41
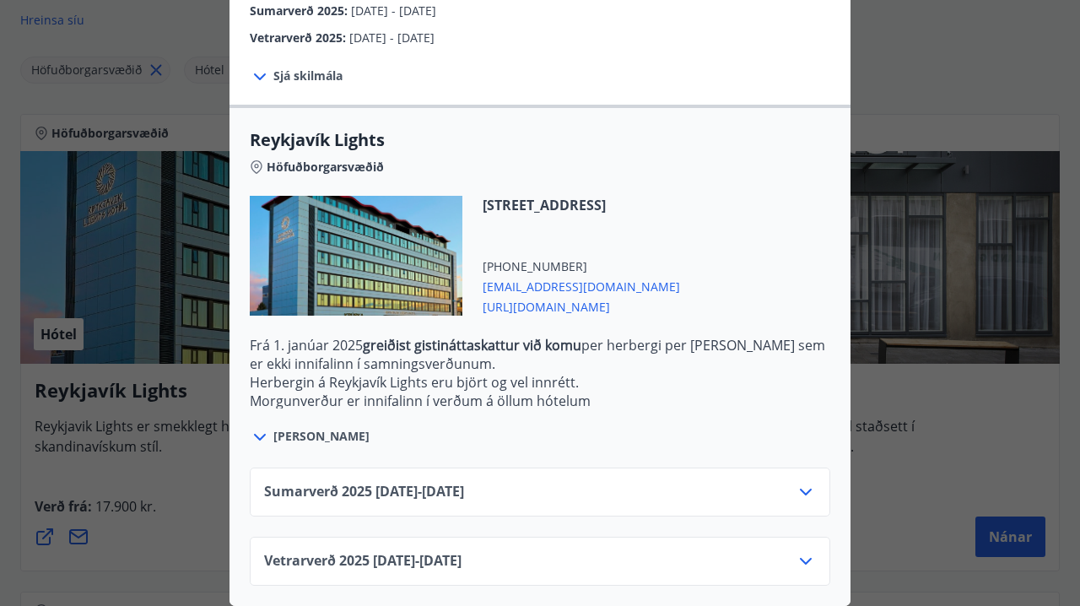
scroll to position [446, 0]
click at [493, 502] on div "Sumarverð [PHONE_NUMBER][DATE] - [DATE]" at bounding box center [540, 499] width 552 height 34
click at [647, 501] on div "Sumarverð [PHONE_NUMBER][DATE] - [DATE]" at bounding box center [540, 499] width 552 height 34
click at [804, 493] on icon at bounding box center [806, 492] width 20 height 20
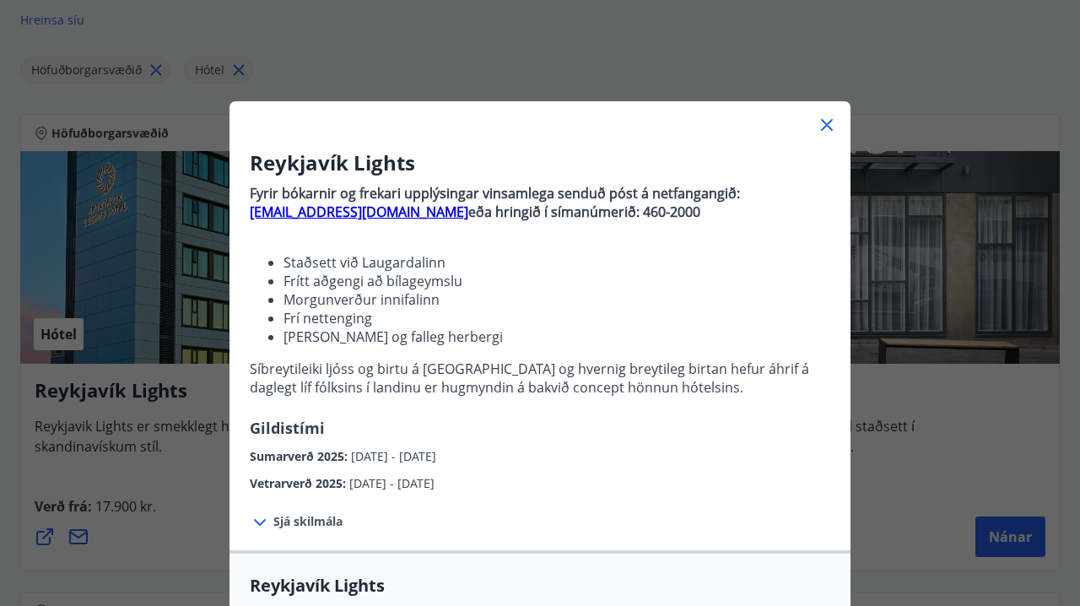
scroll to position [0, 0]
click at [826, 120] on icon at bounding box center [827, 125] width 20 height 20
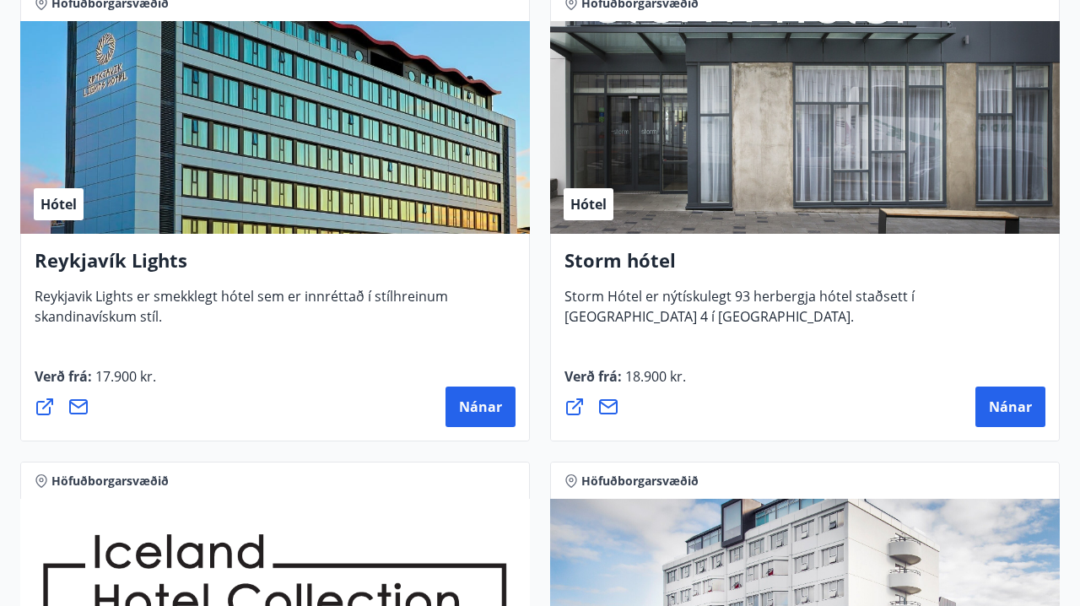
scroll to position [435, 0]
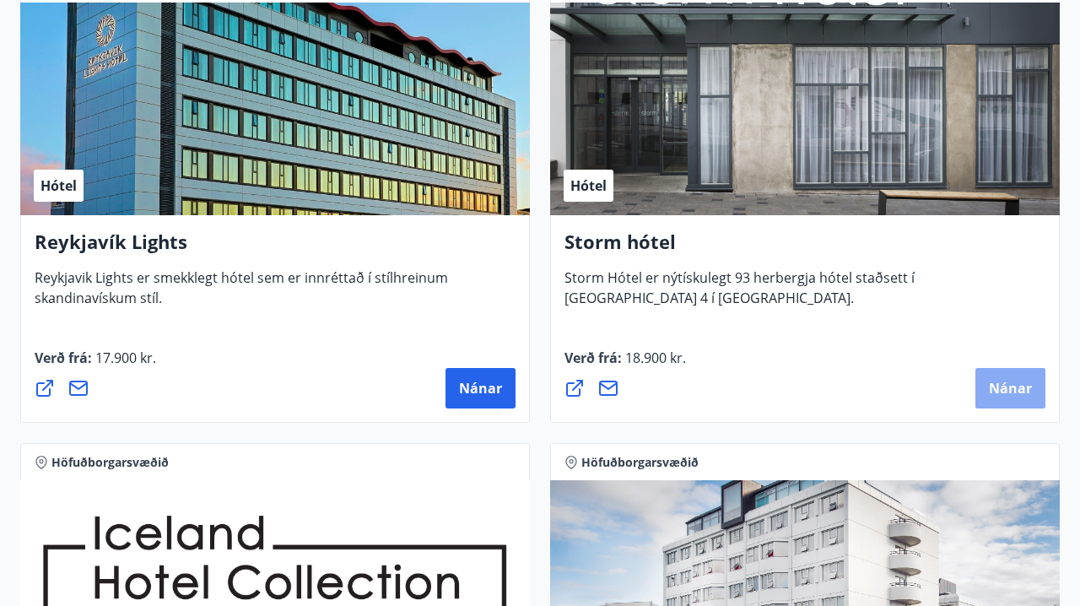
click at [995, 396] on span "Nánar" at bounding box center [1010, 388] width 43 height 19
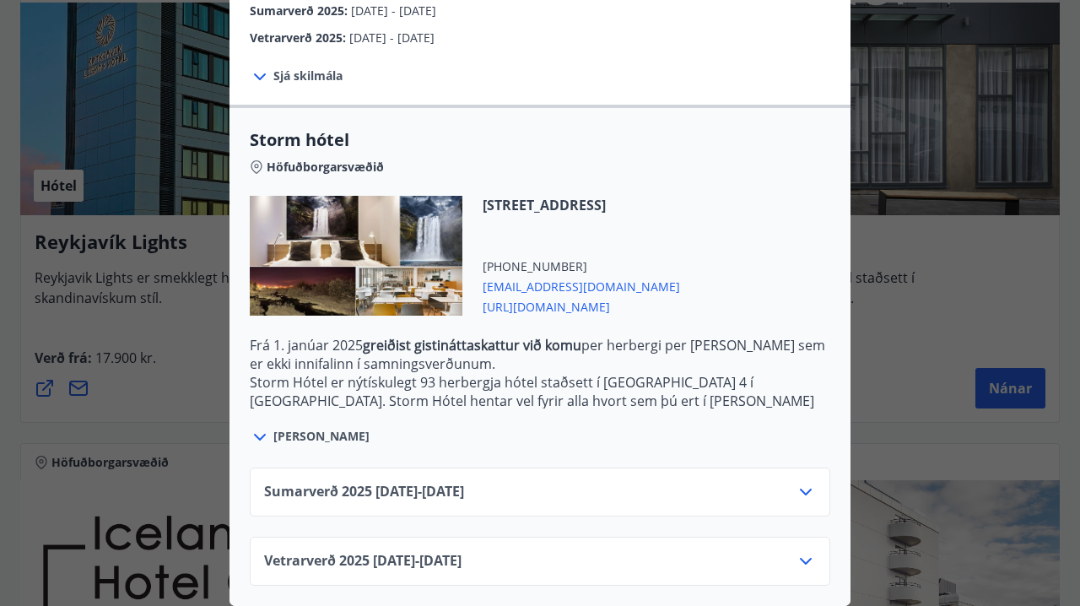
scroll to position [326, 0]
click at [533, 494] on div "Sumarverð [PHONE_NUMBER][DATE] - [DATE]" at bounding box center [540, 499] width 552 height 34
click at [812, 494] on icon at bounding box center [806, 492] width 20 height 20
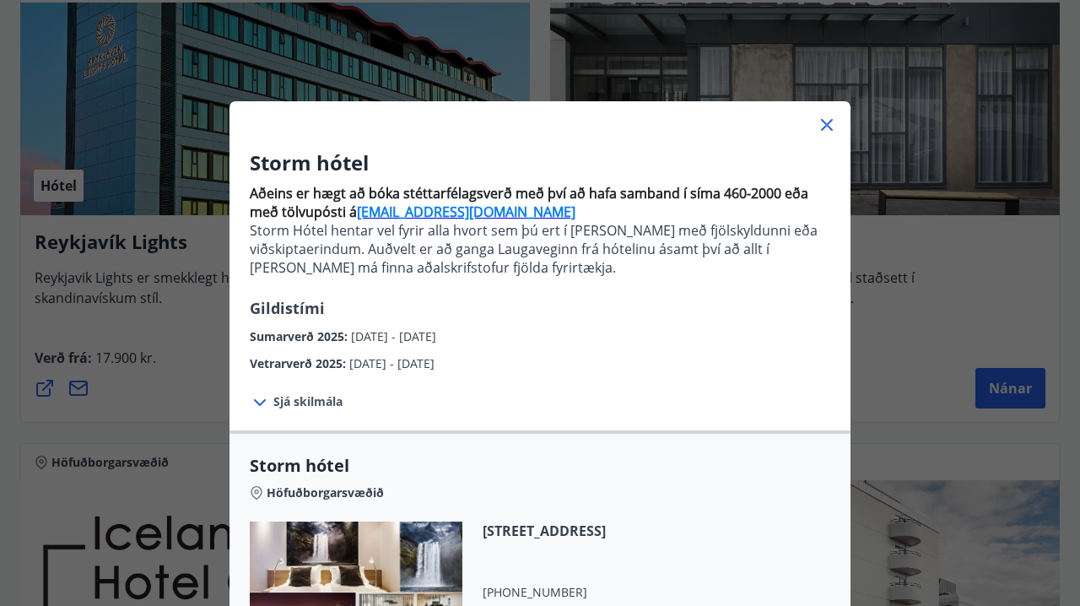
scroll to position [0, 0]
click at [826, 121] on icon at bounding box center [827, 125] width 20 height 20
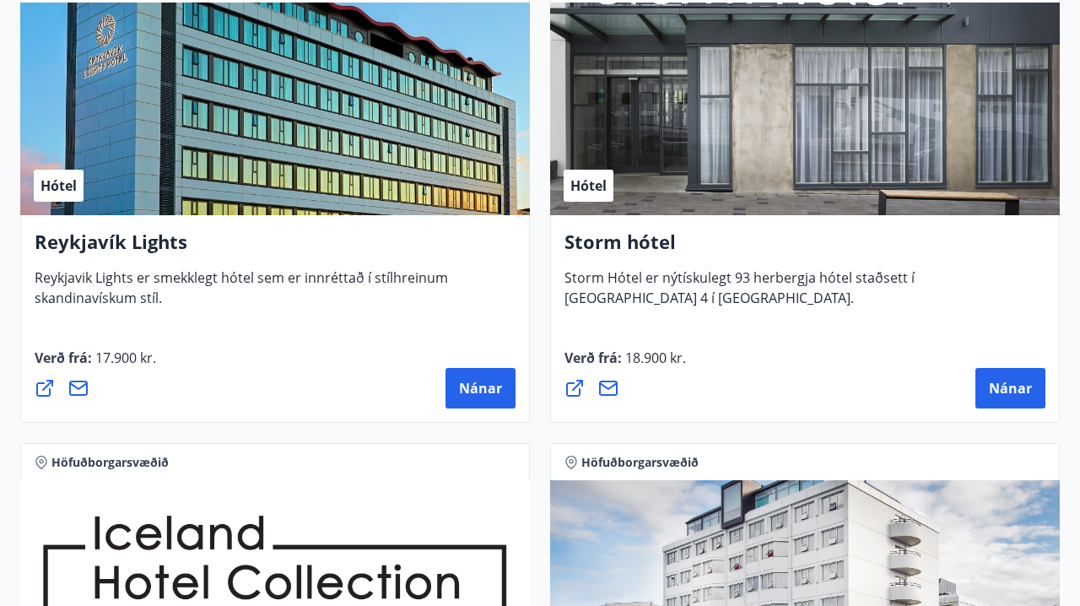
click at [810, 116] on div "Hótel" at bounding box center [805, 109] width 510 height 213
click at [700, 260] on h4 "Storm hótel" at bounding box center [805, 248] width 481 height 39
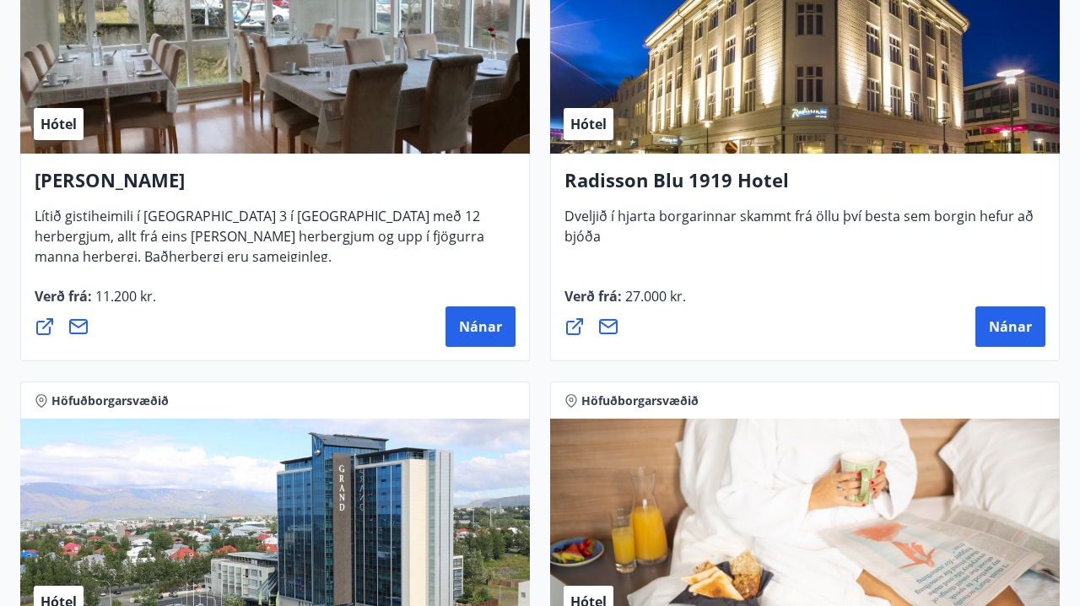
scroll to position [1868, 0]
